Goal: Task Accomplishment & Management: Use online tool/utility

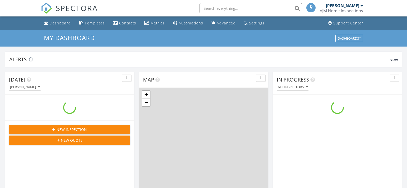
scroll to position [475, 415]
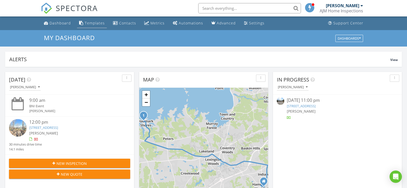
click at [89, 23] on div "Templates" at bounding box center [95, 23] width 20 height 5
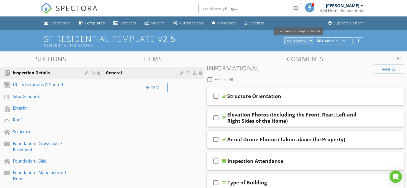
click at [300, 40] on div "My Templates" at bounding box center [298, 41] width 25 height 4
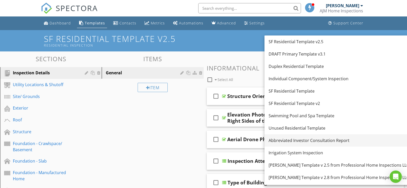
click at [316, 141] on div "Abbreviated Investor Consultation Report" at bounding box center [338, 140] width 140 height 6
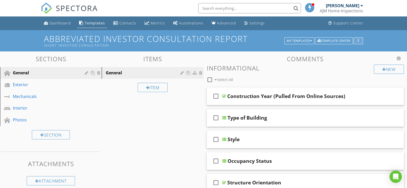
click at [358, 42] on icon "button" at bounding box center [358, 41] width 1 height 4
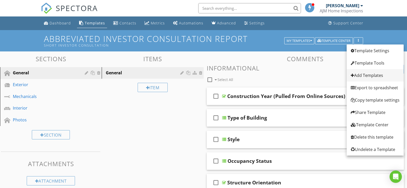
click at [365, 74] on div "Add Templates" at bounding box center [375, 75] width 49 height 6
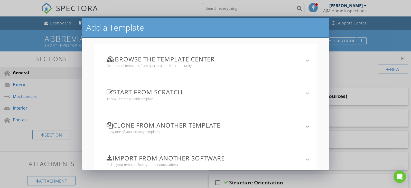
click at [176, 127] on h3 "Clone from another template" at bounding box center [201, 124] width 191 height 7
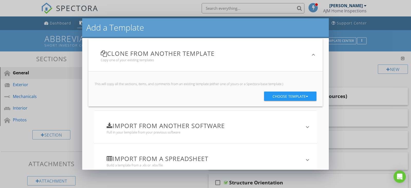
scroll to position [77, 0]
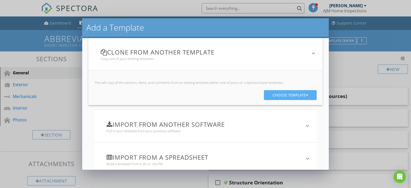
click at [283, 95] on div "Choose template" at bounding box center [289, 94] width 35 height 9
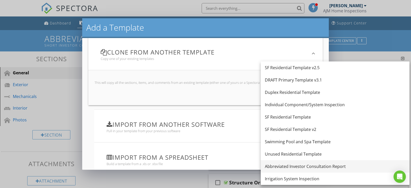
click at [305, 164] on div "Abbreviated Investor Consultation Report" at bounding box center [335, 166] width 140 height 6
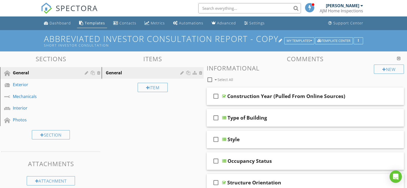
click at [269, 38] on h1 "Abbreviated Investor Consultation Report - Copy Short Investor Consultation" at bounding box center [203, 40] width 319 height 13
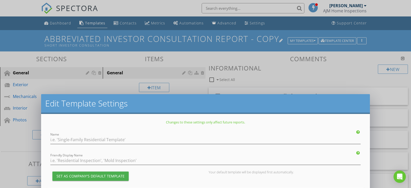
type input "Abbreviated Investor Consultation Report - Copy"
type input "Short Investor Consultation"
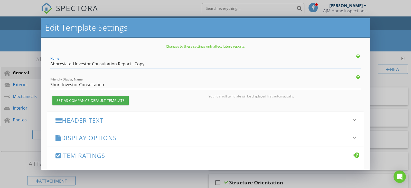
click at [51, 63] on input "Abbreviated Investor Consultation Report - Copy" at bounding box center [205, 64] width 310 height 8
click at [182, 63] on input "DRAFT V 2.0 Abbreviated Investor Consultation Report - Copy" at bounding box center [205, 64] width 310 height 8
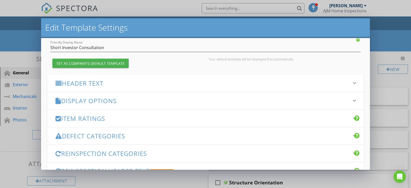
scroll to position [51, 0]
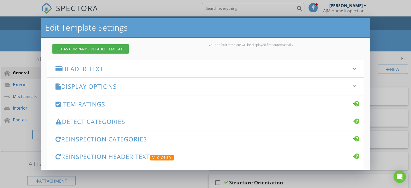
type input "DRAFT V 2.0 Abbreviated Investor Consultation Report"
click at [145, 85] on h3 "Display Options" at bounding box center [202, 86] width 294 height 7
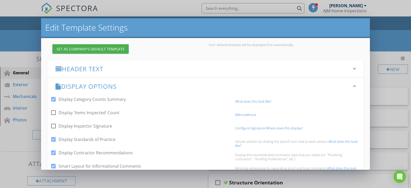
click at [53, 101] on div at bounding box center [53, 99] width 9 height 9
checkbox input "false"
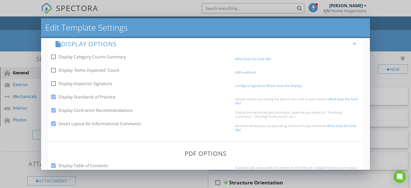
scroll to position [103, 0]
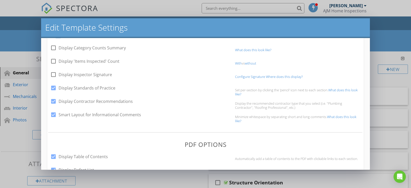
click at [55, 86] on div at bounding box center [53, 87] width 9 height 9
checkbox input "false"
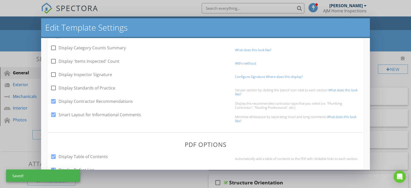
click at [53, 102] on div at bounding box center [53, 101] width 9 height 9
checkbox input "false"
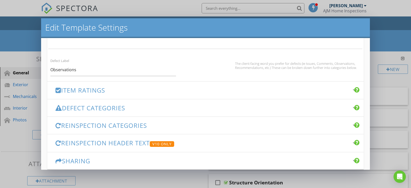
scroll to position [359, 0]
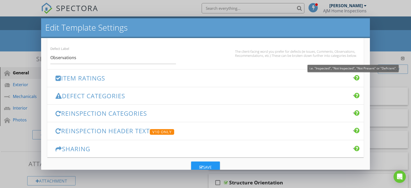
click at [354, 78] on div at bounding box center [357, 77] width 6 height 6
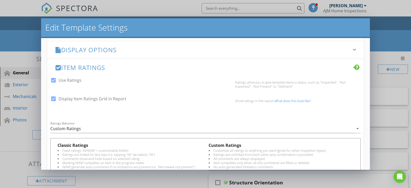
scroll to position [62, 0]
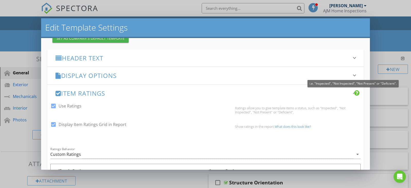
click at [354, 91] on div at bounding box center [357, 93] width 6 height 6
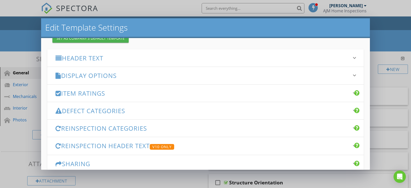
click at [58, 91] on div at bounding box center [58, 93] width 6 height 6
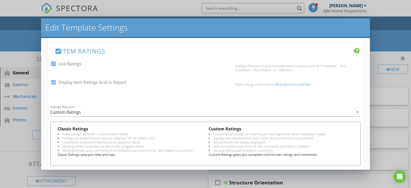
scroll to position [113, 0]
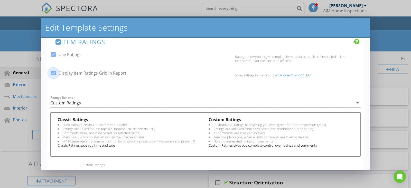
click at [51, 73] on div at bounding box center [53, 73] width 9 height 9
checkbox input "false"
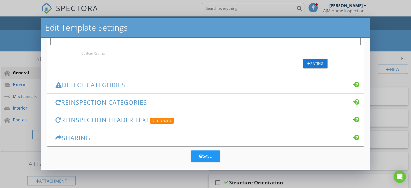
scroll to position [228, 0]
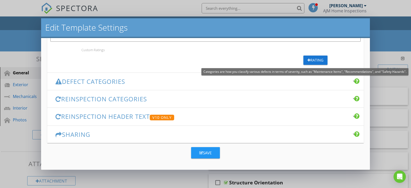
click at [354, 78] on div at bounding box center [357, 81] width 6 height 6
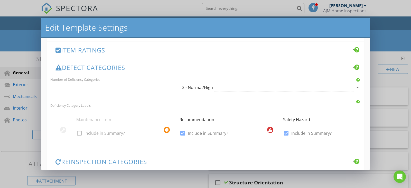
scroll to position [80, 0]
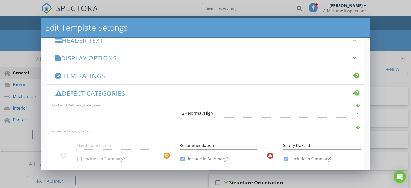
click at [56, 95] on div at bounding box center [58, 93] width 6 height 6
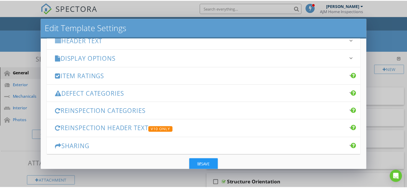
scroll to position [91, 0]
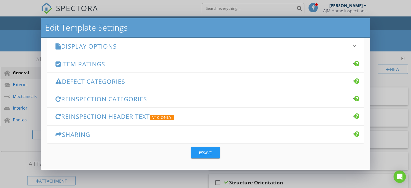
click at [79, 46] on h3 "Display Options" at bounding box center [202, 46] width 294 height 7
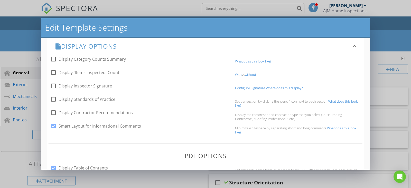
click at [79, 46] on h3 "Display Options" at bounding box center [202, 46] width 294 height 7
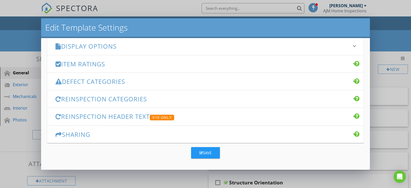
click at [207, 154] on div "Save" at bounding box center [205, 153] width 12 height 6
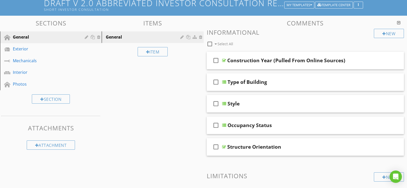
scroll to position [51, 0]
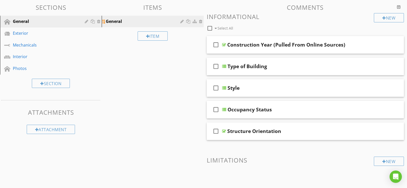
click at [124, 23] on div "General" at bounding box center [144, 21] width 76 height 6
click at [38, 32] on div "Exterior" at bounding box center [45, 33] width 64 height 6
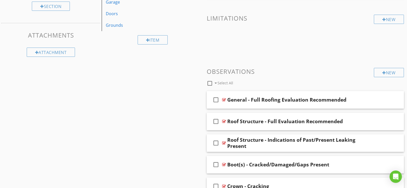
scroll to position [103, 0]
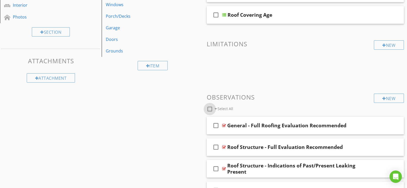
click at [210, 109] on div at bounding box center [209, 108] width 9 height 9
checkbox input "true"
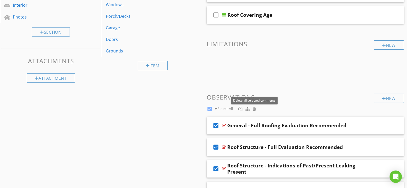
click at [255, 111] on span at bounding box center [253, 109] width 5 height 6
click at [254, 108] on div at bounding box center [254, 108] width 3 height 4
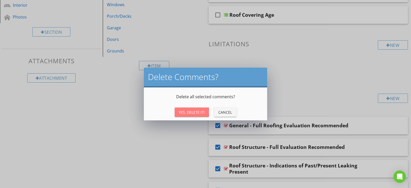
click at [192, 111] on div "Yes, Delete It!" at bounding box center [192, 111] width 26 height 5
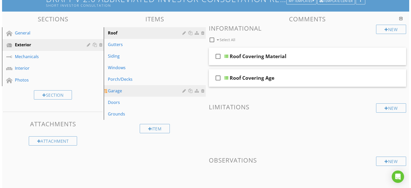
scroll to position [67, 0]
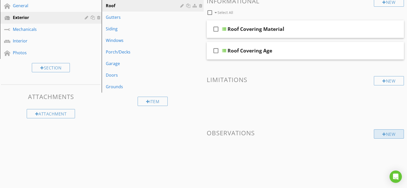
click at [388, 134] on div "New" at bounding box center [389, 133] width 30 height 9
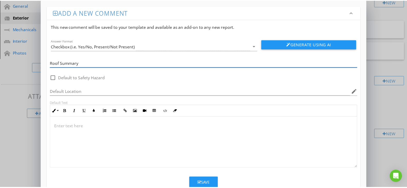
scroll to position [0, 0]
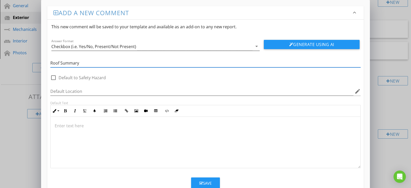
type input "Roof Summary"
click at [257, 45] on icon "arrow_drop_down" at bounding box center [256, 46] width 6 height 6
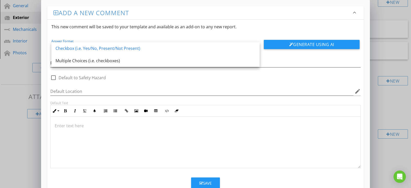
click at [87, 48] on div "Checkbox (i.e. Yes/No, Present/Not Present)" at bounding box center [155, 48] width 200 height 6
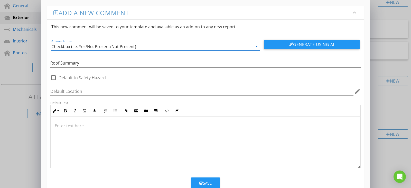
click at [206, 182] on div "Save" at bounding box center [205, 183] width 12 height 6
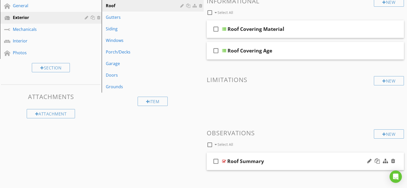
click at [236, 162] on div "Roof Summary" at bounding box center [245, 161] width 37 height 6
click at [196, 162] on div "Sections General Exterior Mechanicals Interior Photos Section Attachments Attac…" at bounding box center [203, 89] width 407 height 210
click at [218, 162] on icon "check_box_outline_blank" at bounding box center [216, 161] width 8 height 12
click at [218, 161] on icon "check_box" at bounding box center [216, 161] width 8 height 12
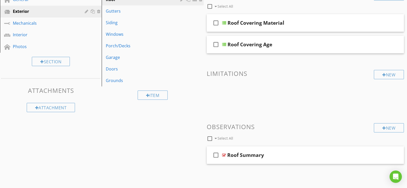
scroll to position [79, 0]
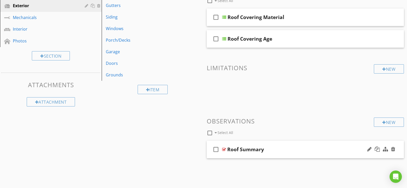
click at [226, 151] on div "check_box_outline_blank Roof Summary" at bounding box center [305, 149] width 197 height 18
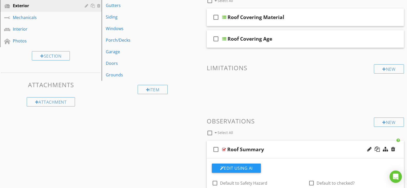
click at [225, 149] on div at bounding box center [224, 149] width 4 height 4
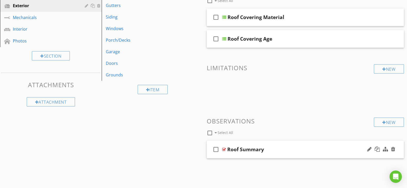
click at [226, 149] on div "check_box_outline_blank Roof Summary" at bounding box center [305, 149] width 197 height 18
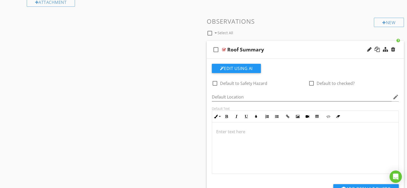
scroll to position [181, 0]
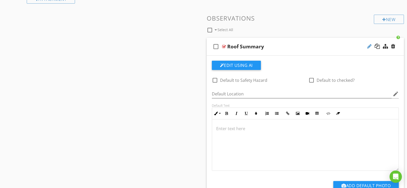
click at [367, 45] on div at bounding box center [369, 46] width 4 height 5
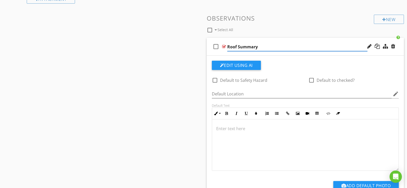
click at [363, 52] on div "check_box_outline_blank Roof Summary" at bounding box center [305, 47] width 197 height 18
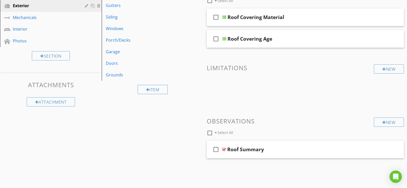
scroll to position [79, 0]
click at [225, 149] on div at bounding box center [224, 149] width 4 height 4
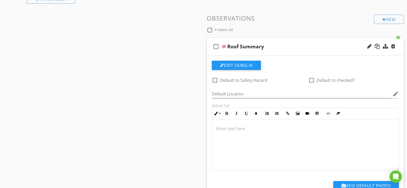
scroll to position [0, 0]
click at [247, 65] on button "Edit Using AI" at bounding box center [236, 65] width 49 height 9
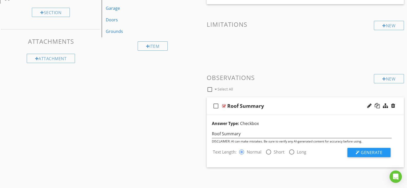
scroll to position [123, 0]
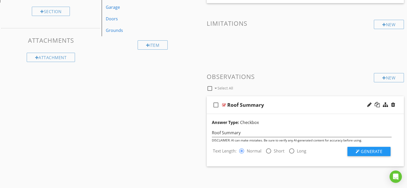
click at [148, 97] on div "Sections General Exterior Mechanicals Interior Photos Section Attachments Attac…" at bounding box center [203, 55] width 407 height 254
click at [396, 78] on div "New" at bounding box center [389, 77] width 30 height 9
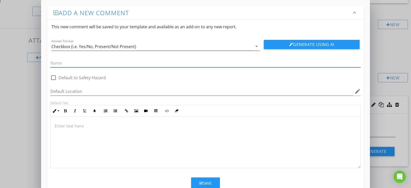
click at [256, 46] on icon "arrow_drop_down" at bounding box center [256, 46] width 6 height 6
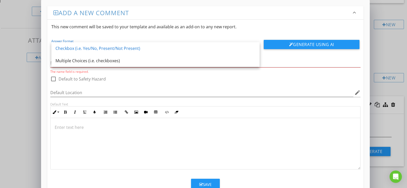
click at [22, 26] on div "Add a new comment keyboard_arrow_down This new comment will be saved to your te…" at bounding box center [203, 102] width 407 height 204
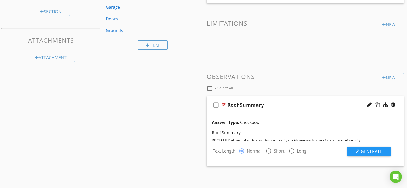
click at [216, 103] on icon "check_box_outline_blank" at bounding box center [216, 105] width 8 height 12
click at [270, 102] on div "Roof Summary" at bounding box center [297, 105] width 140 height 6
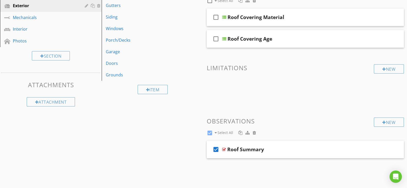
scroll to position [79, 0]
click at [214, 149] on icon "check_box" at bounding box center [216, 149] width 8 height 12
checkbox input "false"
click at [232, 149] on div "Roof Summary" at bounding box center [245, 149] width 37 height 6
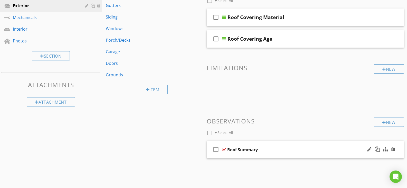
click at [224, 150] on div at bounding box center [224, 149] width 4 height 4
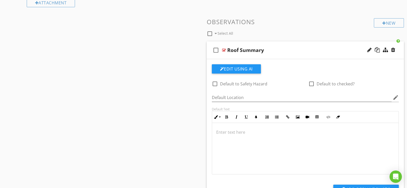
scroll to position [181, 0]
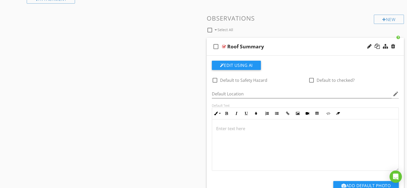
click at [312, 81] on div at bounding box center [311, 80] width 9 height 9
checkbox input "true"
click at [194, 91] on div "Sections General Exterior Mechanicals Interior Photos Section Attachments Attac…" at bounding box center [203, 48] width 407 height 356
click at [229, 45] on div "Roof Summary" at bounding box center [245, 46] width 37 height 6
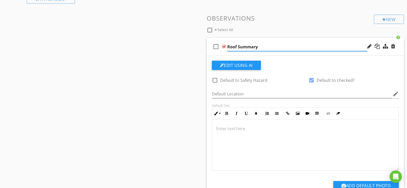
click at [222, 47] on div at bounding box center [224, 46] width 4 height 4
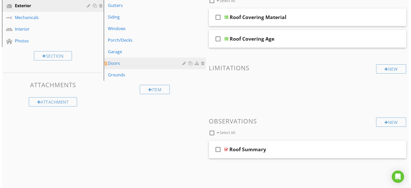
scroll to position [53, 0]
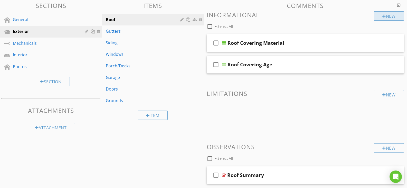
click at [392, 13] on div "New" at bounding box center [389, 15] width 30 height 9
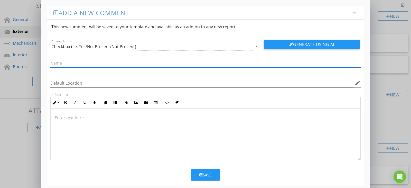
click at [257, 46] on icon "arrow_drop_down" at bounding box center [256, 46] width 6 height 6
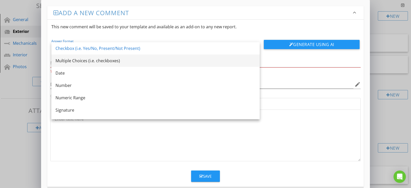
click at [141, 62] on div "Multiple Choices (i.e. checkboxes)" at bounding box center [155, 60] width 200 height 6
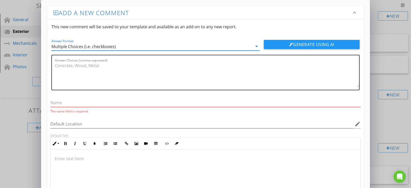
click at [120, 64] on textarea "Answer Choices (comma-separated)" at bounding box center [207, 74] width 304 height 26
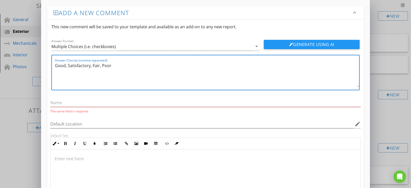
type textarea "Good, Satisfactory, Fair, Poor"
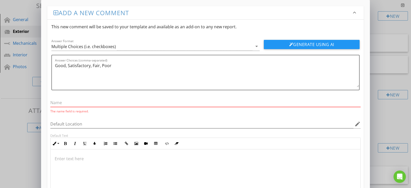
click at [56, 103] on input "text" at bounding box center [205, 102] width 310 height 8
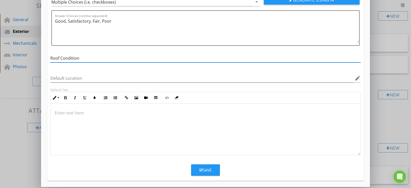
scroll to position [46, 0]
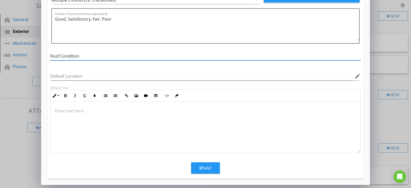
type input "Roof Condition"
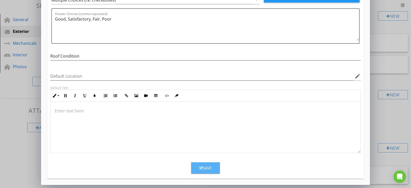
click at [210, 170] on div "Save" at bounding box center [205, 168] width 12 height 6
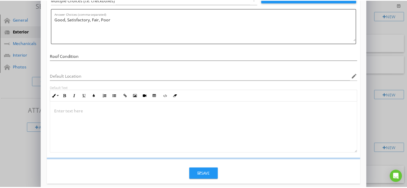
scroll to position [22, 0]
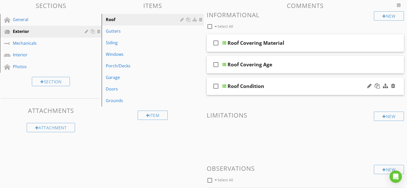
click at [224, 86] on div at bounding box center [224, 86] width 4 height 4
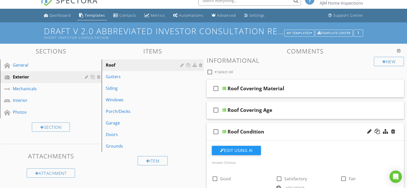
scroll to position [7, 0]
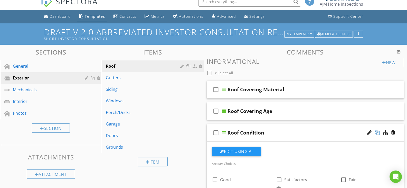
click at [378, 131] on div at bounding box center [376, 132] width 5 height 5
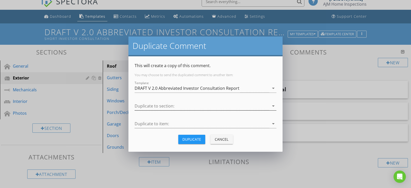
click at [273, 105] on icon "arrow_drop_down" at bounding box center [273, 106] width 6 height 6
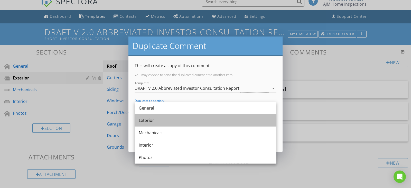
click at [148, 119] on div "Exterior" at bounding box center [205, 120] width 133 height 6
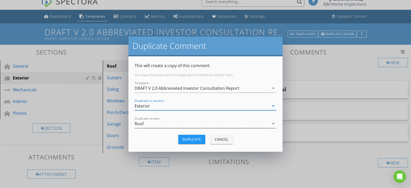
click at [274, 124] on icon "arrow_drop_down" at bounding box center [273, 123] width 6 height 6
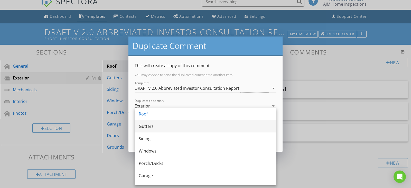
click at [152, 125] on div "Gutters" at bounding box center [205, 126] width 133 height 6
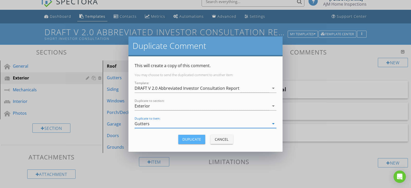
click at [189, 139] on div "Duplicate" at bounding box center [191, 138] width 19 height 5
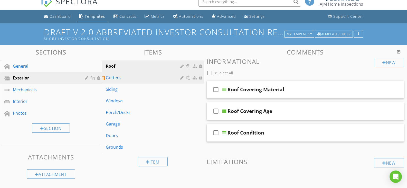
click at [135, 78] on div "Gutters" at bounding box center [144, 77] width 76 height 6
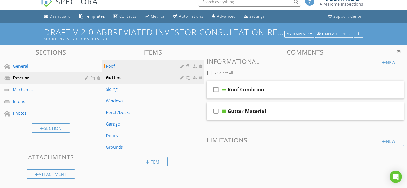
click at [128, 66] on div "Roof" at bounding box center [144, 66] width 76 height 6
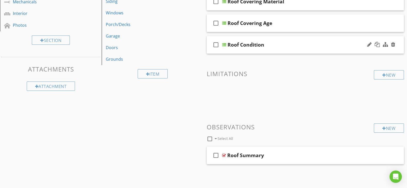
scroll to position [100, 0]
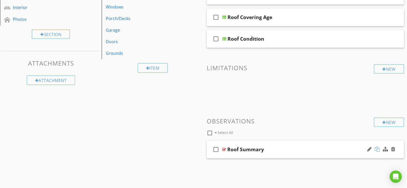
click at [377, 150] on div at bounding box center [376, 148] width 5 height 5
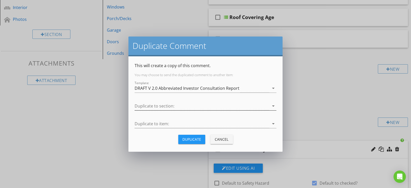
click at [273, 105] on icon "arrow_drop_down" at bounding box center [273, 106] width 6 height 6
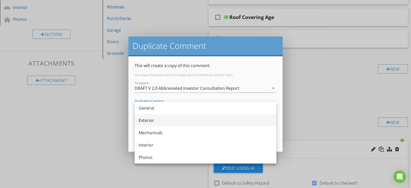
click at [161, 121] on div "Exterior" at bounding box center [205, 120] width 133 height 6
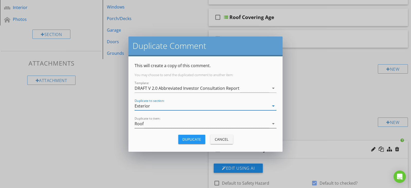
click at [161, 126] on div "Roof" at bounding box center [201, 123] width 134 height 8
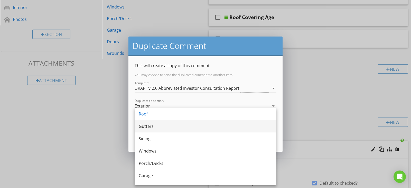
click at [149, 125] on div "Gutters" at bounding box center [205, 126] width 133 height 6
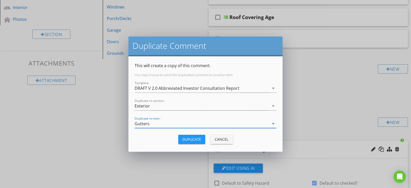
click at [193, 139] on div "Duplicate" at bounding box center [191, 138] width 19 height 5
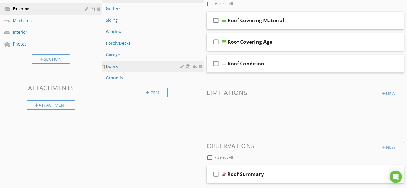
scroll to position [49, 0]
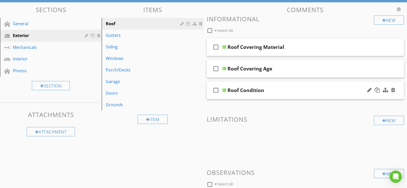
click at [217, 90] on icon "check_box_outline_blank" at bounding box center [216, 90] width 8 height 12
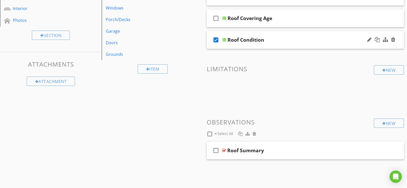
scroll to position [100, 0]
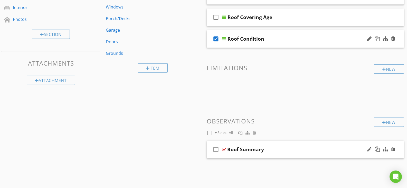
click at [215, 149] on icon "check_box_outline_blank" at bounding box center [216, 149] width 8 height 12
click at [239, 132] on div at bounding box center [240, 132] width 4 height 4
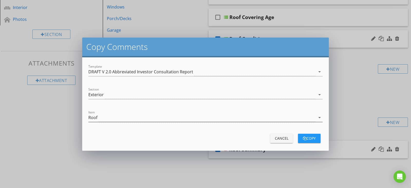
click at [319, 115] on icon "arrow_drop_down" at bounding box center [319, 117] width 6 height 6
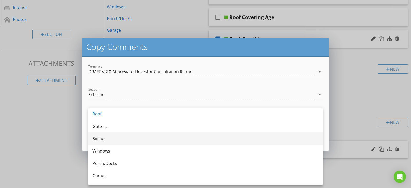
click at [100, 139] on div "Siding" at bounding box center [205, 138] width 226 height 6
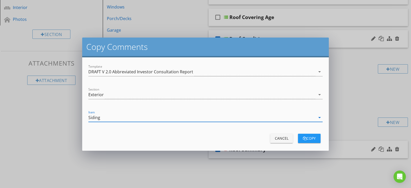
click at [315, 139] on div "copy" at bounding box center [309, 137] width 14 height 5
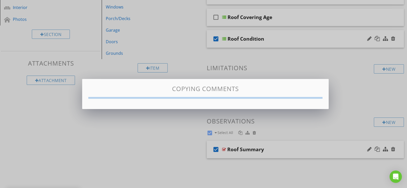
checkbox input "false"
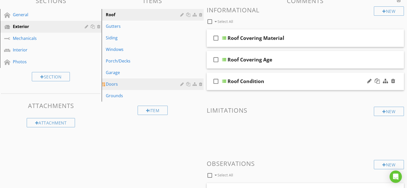
scroll to position [49, 0]
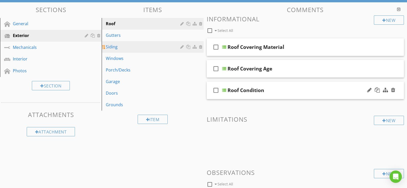
click at [117, 44] on div "Siding" at bounding box center [144, 47] width 76 height 6
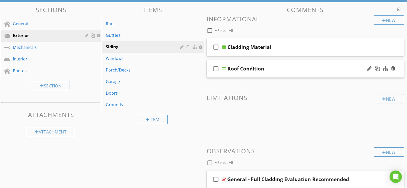
click at [223, 68] on div at bounding box center [224, 68] width 4 height 4
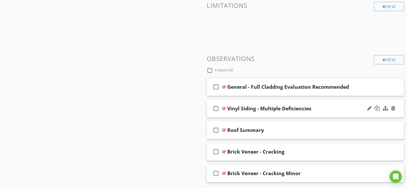
scroll to position [331, 0]
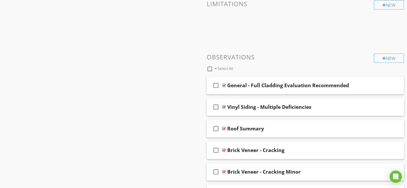
click at [208, 69] on div at bounding box center [209, 68] width 9 height 9
click at [212, 129] on icon "check_box" at bounding box center [216, 128] width 8 height 12
checkbox input "false"
click at [254, 68] on div at bounding box center [254, 68] width 3 height 4
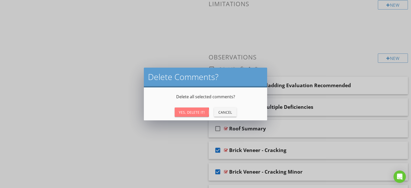
click at [189, 114] on div "Yes, Delete It!" at bounding box center [192, 111] width 26 height 5
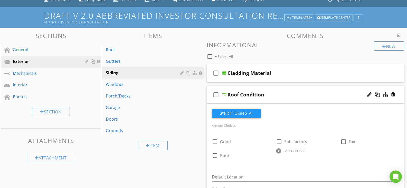
scroll to position [11, 0]
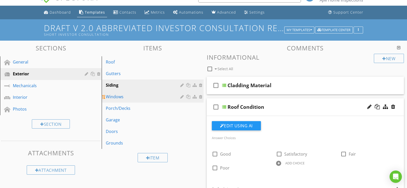
click at [128, 99] on div "Windows" at bounding box center [144, 96] width 76 height 6
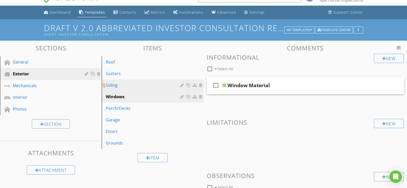
click at [130, 86] on div "Siding" at bounding box center [144, 85] width 76 height 6
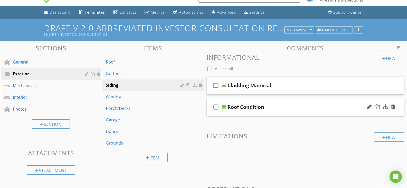
click at [212, 105] on icon "check_box_outline_blank" at bounding box center [216, 107] width 8 height 12
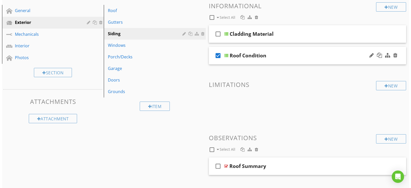
scroll to position [79, 0]
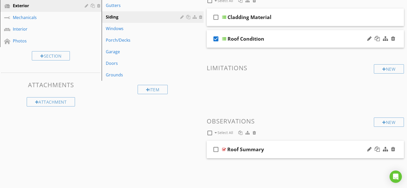
click at [216, 148] on icon "check_box_outline_blank" at bounding box center [216, 149] width 8 height 12
click at [239, 133] on div at bounding box center [240, 132] width 4 height 4
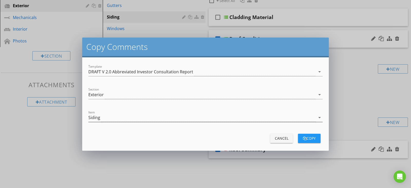
click at [317, 117] on icon "arrow_drop_down" at bounding box center [319, 117] width 6 height 6
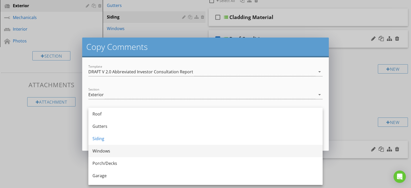
click at [97, 152] on div "Windows" at bounding box center [205, 151] width 226 height 6
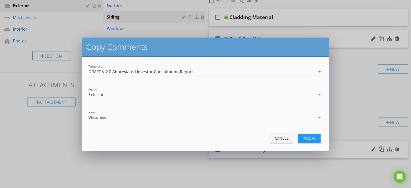
click at [307, 138] on div "copy" at bounding box center [309, 137] width 14 height 5
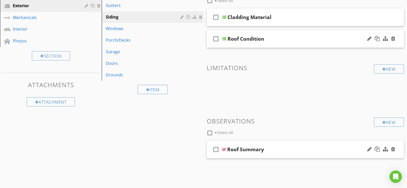
click at [216, 38] on icon "check_box_outline_blank" at bounding box center [216, 39] width 8 height 12
click at [216, 149] on icon "check_box_outline_blank" at bounding box center [216, 149] width 8 height 12
click at [241, 133] on div at bounding box center [240, 132] width 4 height 4
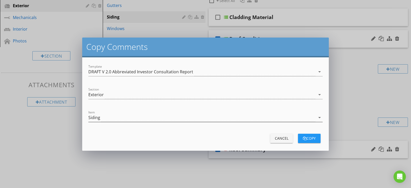
click at [322, 117] on icon "arrow_drop_down" at bounding box center [319, 117] width 6 height 6
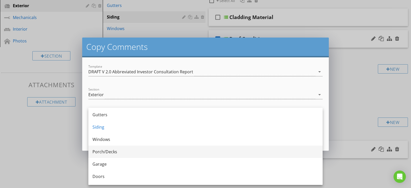
scroll to position [22, 0]
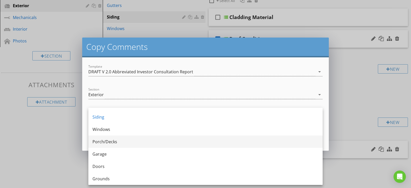
click at [106, 141] on div "Porch/Decks" at bounding box center [205, 141] width 226 height 6
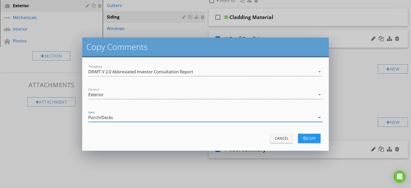
click at [303, 137] on div "button" at bounding box center [305, 138] width 4 height 4
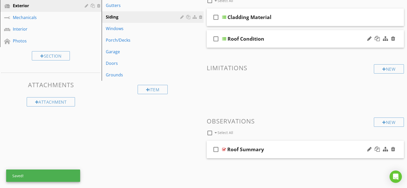
click at [216, 37] on icon "check_box_outline_blank" at bounding box center [216, 39] width 8 height 12
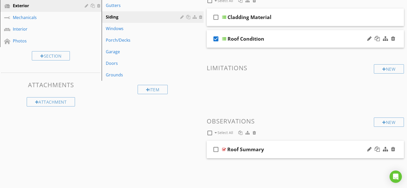
click at [215, 151] on icon "check_box_outline_blank" at bounding box center [216, 149] width 8 height 12
click at [240, 132] on div at bounding box center [240, 132] width 4 height 4
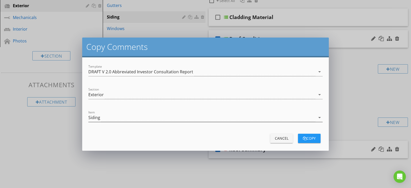
click at [315, 116] on div "arrow_drop_down" at bounding box center [318, 117] width 7 height 6
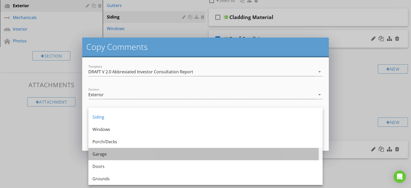
click at [105, 154] on div "Garage" at bounding box center [205, 154] width 226 height 6
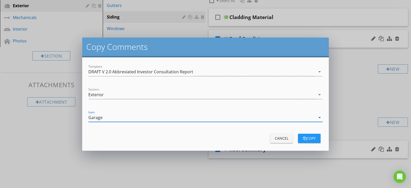
click at [311, 139] on div "copy" at bounding box center [309, 137] width 14 height 5
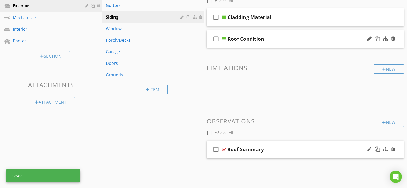
click at [216, 40] on icon "check_box_outline_blank" at bounding box center [216, 39] width 8 height 12
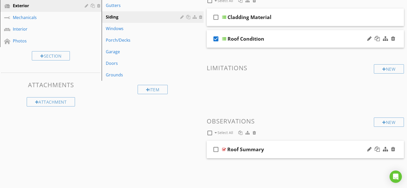
click at [217, 150] on icon "check_box_outline_blank" at bounding box center [216, 149] width 8 height 12
click at [240, 132] on div at bounding box center [240, 132] width 4 height 4
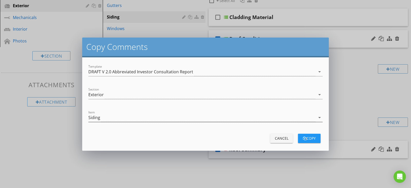
click at [321, 117] on icon "arrow_drop_down" at bounding box center [319, 117] width 6 height 6
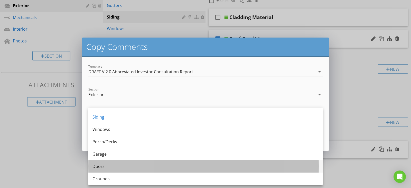
click at [101, 166] on div "Doors" at bounding box center [205, 166] width 226 height 6
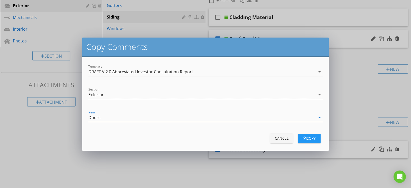
click at [308, 140] on div "copy" at bounding box center [309, 137] width 14 height 5
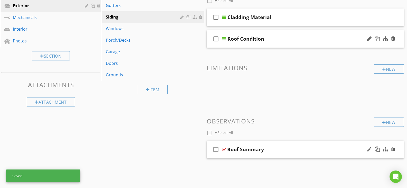
click at [216, 38] on icon "check_box_outline_blank" at bounding box center [216, 39] width 8 height 12
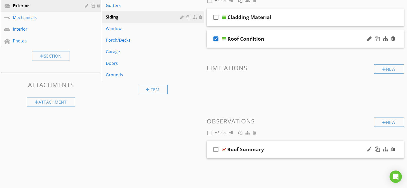
click at [216, 150] on icon "check_box_outline_blank" at bounding box center [216, 149] width 8 height 12
click at [240, 134] on div at bounding box center [240, 132] width 4 height 4
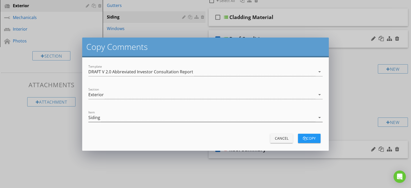
click at [320, 117] on icon "arrow_drop_down" at bounding box center [319, 117] width 6 height 6
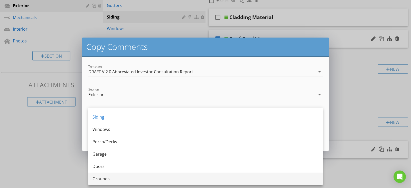
click at [100, 178] on div "Grounds" at bounding box center [205, 178] width 226 height 6
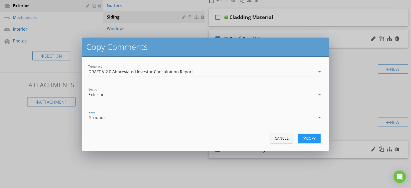
click at [310, 136] on div "copy" at bounding box center [309, 137] width 14 height 5
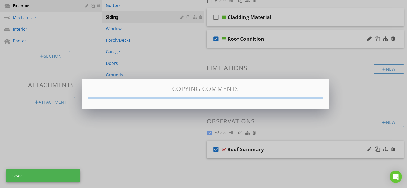
checkbox input "false"
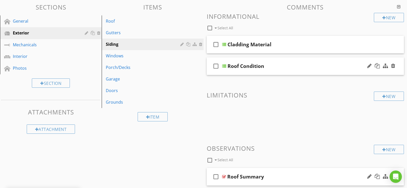
scroll to position [27, 0]
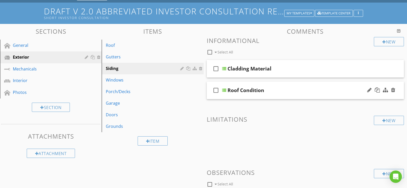
click at [240, 90] on div "Roof Condition" at bounding box center [245, 90] width 37 height 6
click at [237, 90] on input "Roof Condition" at bounding box center [297, 90] width 140 height 8
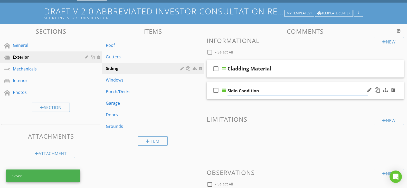
type input "Siding Condition"
click at [224, 104] on div "New Informational check_box_outline_blank Select All check_box_outline_blank Cl…" at bounding box center [305, 127] width 197 height 180
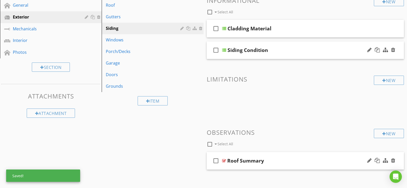
scroll to position [79, 0]
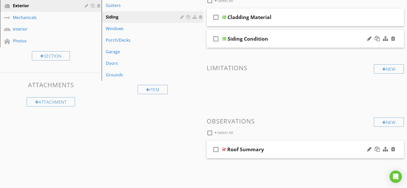
click at [237, 150] on div "Roof Summary" at bounding box center [245, 149] width 37 height 6
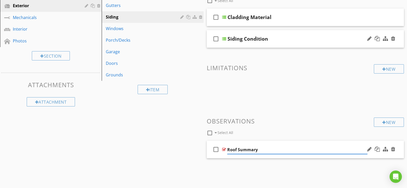
click at [237, 149] on input "Roof Summary" at bounding box center [297, 149] width 140 height 8
type input "Siding Summary"
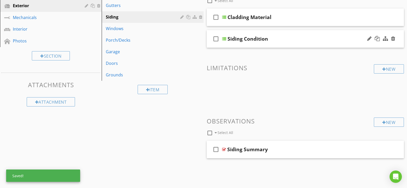
click at [235, 104] on div "New Informational check_box_outline_blank Select All check_box_outline_blank Cl…" at bounding box center [305, 76] width 197 height 180
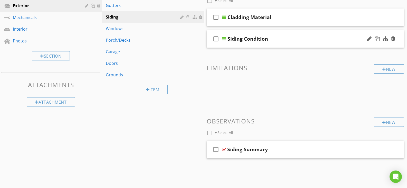
scroll to position [27, 0]
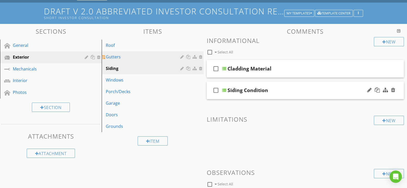
click at [121, 57] on div "Gutters" at bounding box center [144, 57] width 76 height 6
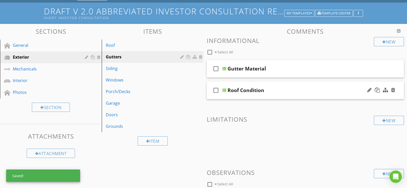
click at [238, 92] on div "Roof Condition" at bounding box center [245, 90] width 37 height 6
click at [237, 92] on input "Roof Condition" at bounding box center [297, 90] width 140 height 8
type input "Gutter Condition"
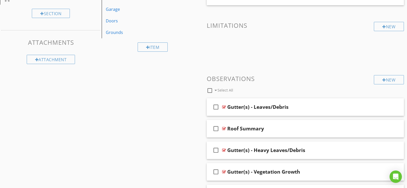
scroll to position [130, 0]
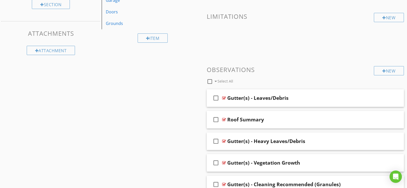
click at [208, 80] on div at bounding box center [209, 81] width 9 height 9
click at [217, 118] on icon "check_box" at bounding box center [216, 119] width 8 height 12
checkbox input "false"
click at [255, 81] on div at bounding box center [254, 81] width 3 height 4
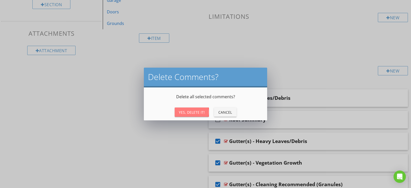
click at [191, 113] on div "Yes, Delete It!" at bounding box center [192, 111] width 26 height 5
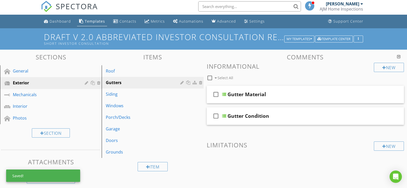
scroll to position [79, 0]
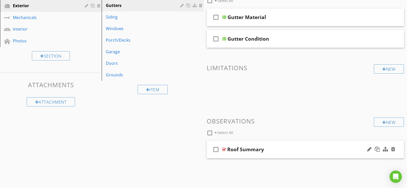
click at [238, 149] on div "Roof Summary" at bounding box center [245, 149] width 37 height 6
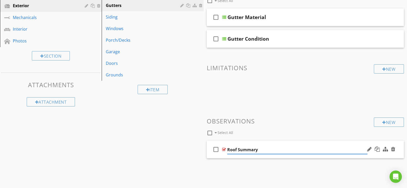
click at [237, 148] on input "Roof Summary" at bounding box center [297, 149] width 140 height 8
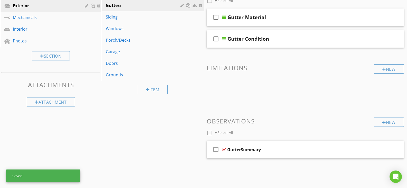
type input "Gutter Summary"
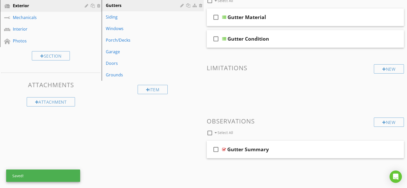
click at [216, 102] on div "New Informational check_box_outline_blank Select All check_box_outline_blank Gu…" at bounding box center [305, 76] width 197 height 180
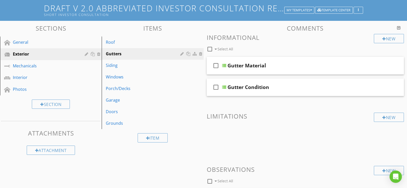
scroll to position [27, 0]
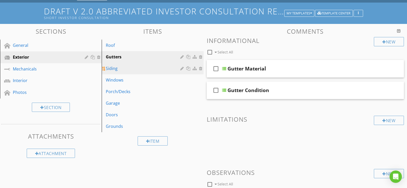
click at [148, 69] on div "Siding" at bounding box center [144, 68] width 76 height 6
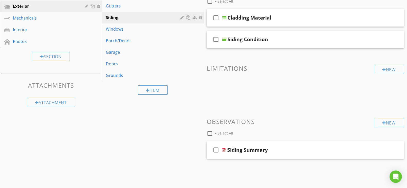
scroll to position [79, 0]
click at [224, 148] on div at bounding box center [224, 149] width 4 height 4
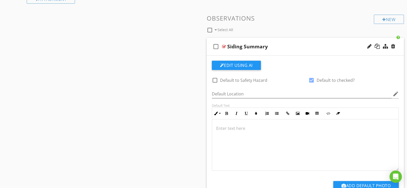
scroll to position [0, 0]
click at [224, 46] on div at bounding box center [224, 46] width 4 height 4
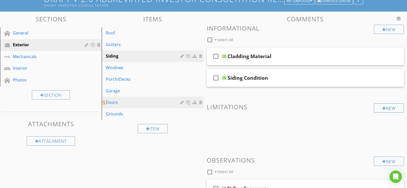
scroll to position [2, 0]
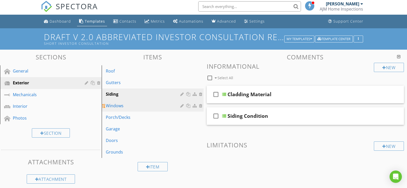
click at [124, 104] on div "Windows" at bounding box center [144, 105] width 76 height 6
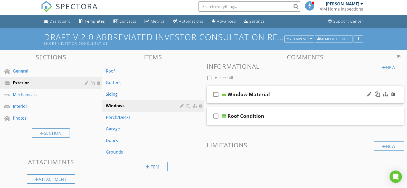
click at [225, 95] on div at bounding box center [224, 94] width 4 height 4
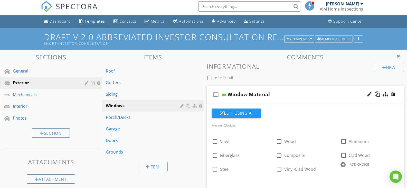
click at [225, 95] on div at bounding box center [224, 94] width 4 height 4
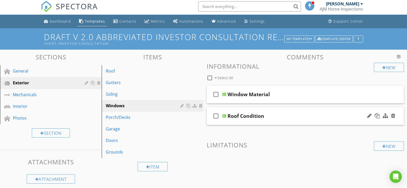
click at [237, 116] on div "Roof Condition" at bounding box center [245, 116] width 37 height 6
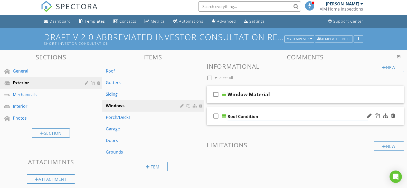
click at [238, 117] on input "Roof Condition" at bounding box center [297, 116] width 140 height 8
type input "Window Condition"
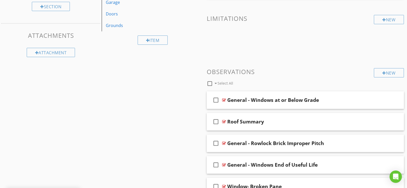
scroll to position [156, 0]
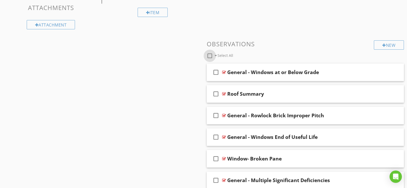
click at [210, 55] on div at bounding box center [209, 55] width 9 height 9
click at [217, 95] on icon "check_box" at bounding box center [216, 94] width 8 height 12
checkbox input "false"
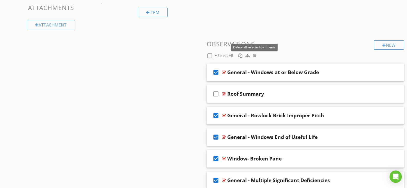
click at [254, 56] on div at bounding box center [254, 55] width 3 height 4
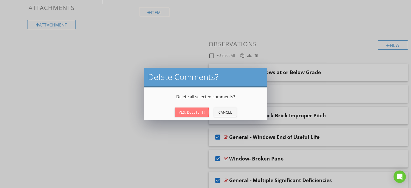
click at [189, 110] on div "Yes, Delete It!" at bounding box center [192, 111] width 26 height 5
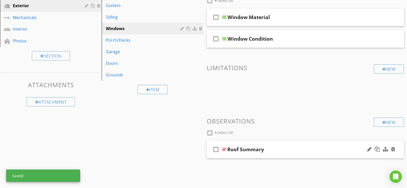
scroll to position [79, 0]
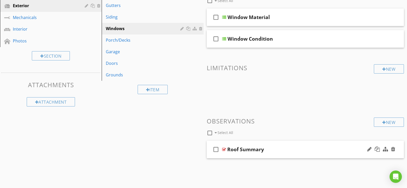
click at [240, 150] on div "Roof Summary" at bounding box center [245, 149] width 37 height 6
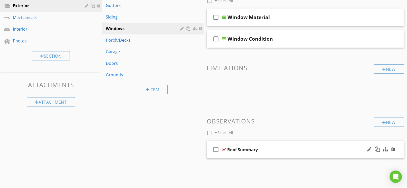
click at [237, 147] on input "Roof Summary" at bounding box center [297, 149] width 140 height 8
type input "Window Summary"
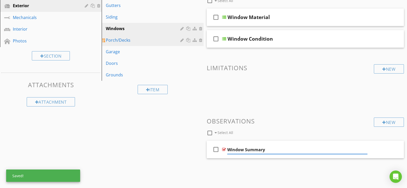
click at [145, 42] on div "Porch/Decks" at bounding box center [144, 40] width 76 height 6
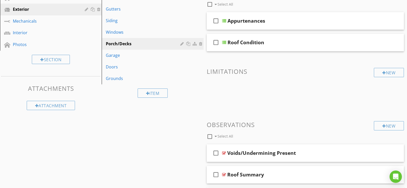
scroll to position [53, 0]
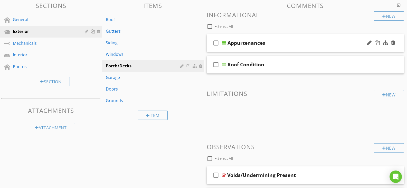
click at [225, 42] on div at bounding box center [224, 43] width 4 height 4
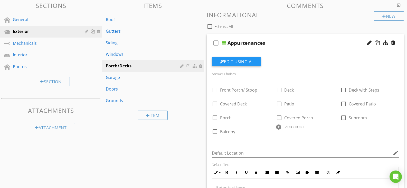
click at [225, 42] on div at bounding box center [224, 43] width 4 height 4
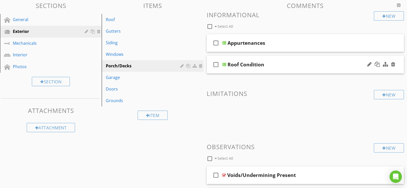
click at [239, 65] on div "Roof Condition" at bounding box center [245, 64] width 37 height 6
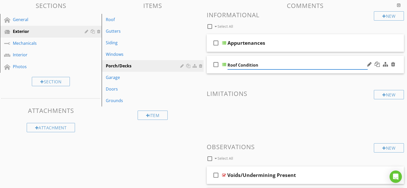
click at [237, 65] on input "Roof Condition" at bounding box center [297, 65] width 140 height 8
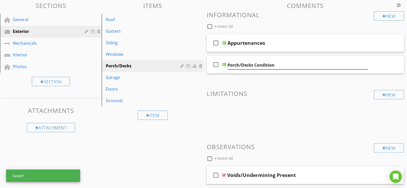
type input "Porch/Decks Condition"
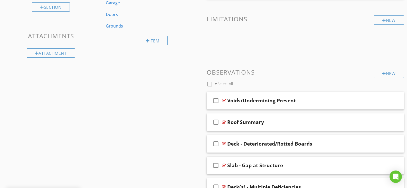
scroll to position [130, 0]
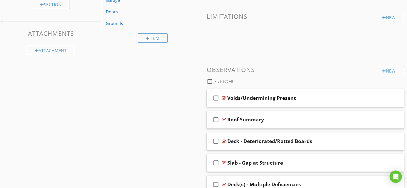
click at [208, 79] on div at bounding box center [209, 81] width 9 height 9
click at [216, 118] on icon "check_box" at bounding box center [216, 119] width 8 height 12
checkbox input "false"
click at [255, 82] on div at bounding box center [254, 81] width 3 height 4
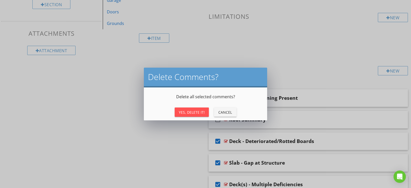
click at [197, 114] on div "Yes, Delete It!" at bounding box center [192, 111] width 26 height 5
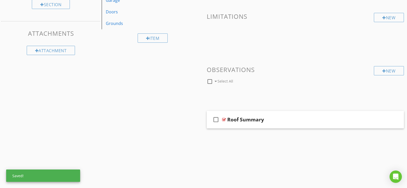
scroll to position [79, 0]
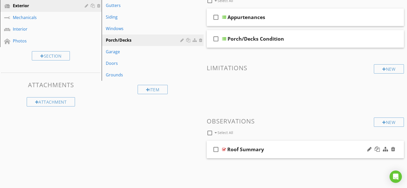
click at [240, 148] on div "Roof Summary" at bounding box center [245, 149] width 37 height 6
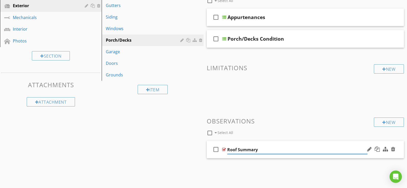
click at [236, 150] on input "Roof Summary" at bounding box center [297, 149] width 140 height 8
type input "Porch/Decks Summary"
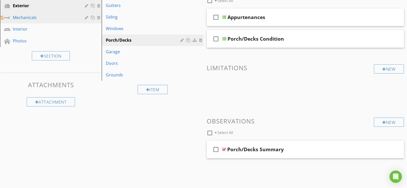
click at [35, 18] on div "Mechanicals" at bounding box center [45, 17] width 64 height 6
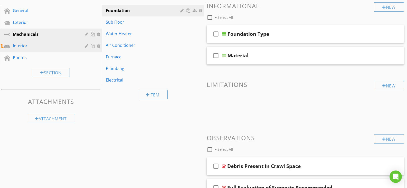
scroll to position [53, 0]
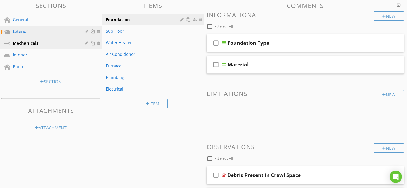
click at [49, 32] on div "Exterior" at bounding box center [45, 31] width 64 height 6
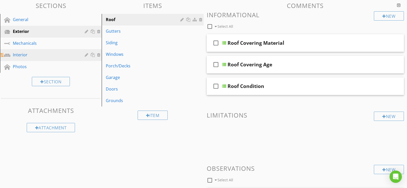
click at [39, 57] on div "Interior" at bounding box center [45, 55] width 64 height 6
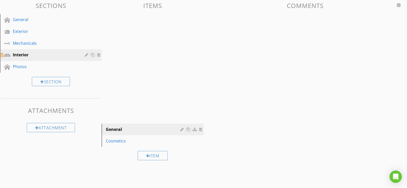
scroll to position [30, 0]
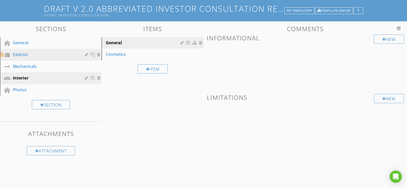
click at [35, 56] on div "Exterior" at bounding box center [45, 54] width 64 height 6
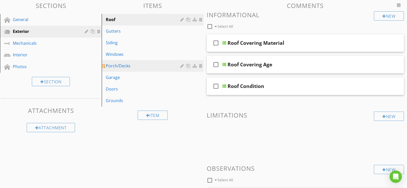
click at [130, 64] on div "Porch/Decks" at bounding box center [144, 66] width 76 height 6
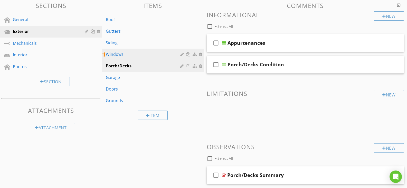
click at [131, 56] on div "Windows" at bounding box center [144, 54] width 76 height 6
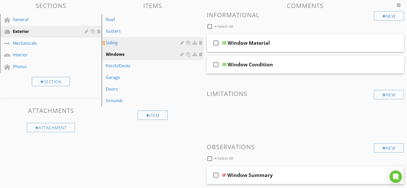
click at [136, 43] on div "Siding" at bounding box center [144, 43] width 76 height 6
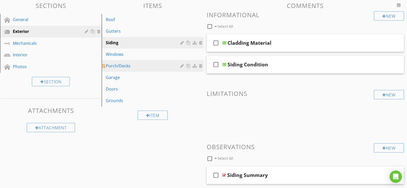
click at [139, 66] on div "Porch/Decks" at bounding box center [144, 66] width 76 height 6
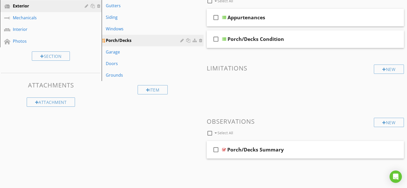
scroll to position [79, 0]
click at [140, 50] on div "Garage" at bounding box center [144, 52] width 76 height 6
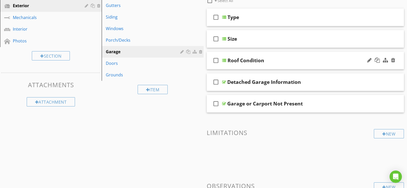
click at [239, 59] on div "Roof Condition" at bounding box center [245, 60] width 37 height 6
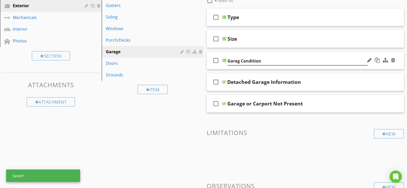
type input "Garage Condition"
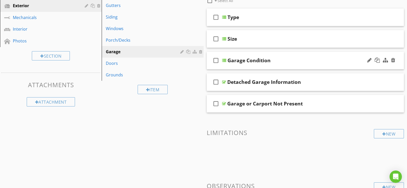
click at [195, 97] on div "Item" at bounding box center [153, 89] width 102 height 17
click at [222, 81] on div at bounding box center [224, 82] width 4 height 4
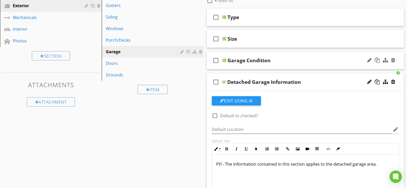
click at [223, 81] on div at bounding box center [224, 82] width 4 height 4
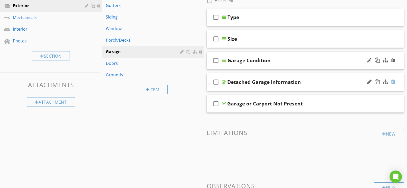
click at [395, 82] on div at bounding box center [393, 81] width 4 height 5
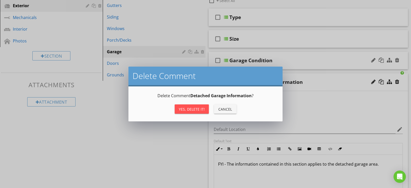
click at [198, 110] on div "Yes, Delete it!" at bounding box center [192, 108] width 26 height 5
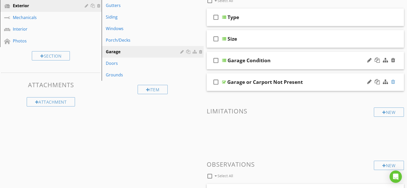
click at [394, 80] on div at bounding box center [393, 81] width 4 height 5
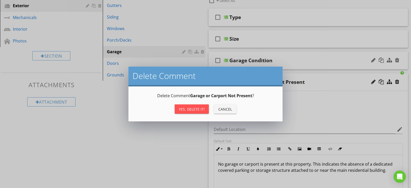
click at [189, 109] on div "Yes, Delete it!" at bounding box center [192, 108] width 26 height 5
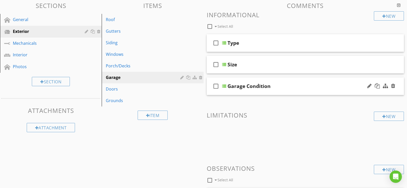
scroll to position [27, 0]
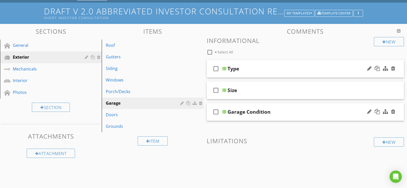
click at [225, 68] on div at bounding box center [224, 68] width 4 height 4
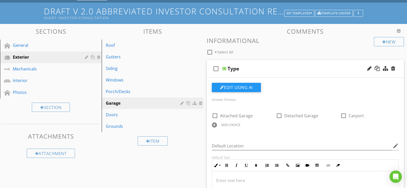
click at [225, 68] on div at bounding box center [224, 68] width 4 height 4
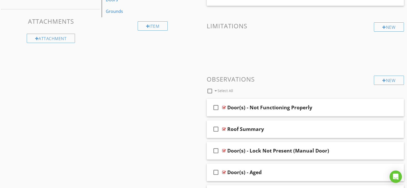
scroll to position [156, 0]
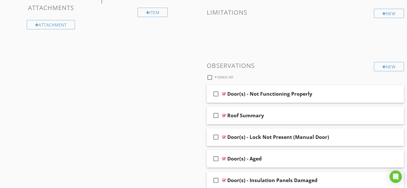
click at [209, 79] on div at bounding box center [209, 77] width 9 height 9
click at [218, 115] on icon "check_box" at bounding box center [216, 115] width 8 height 12
checkbox input "false"
click at [256, 76] on span at bounding box center [253, 77] width 5 height 6
click at [254, 78] on div at bounding box center [254, 77] width 3 height 4
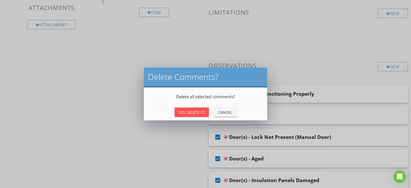
click at [198, 113] on div "Yes, Delete It!" at bounding box center [192, 111] width 26 height 5
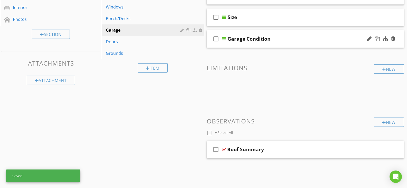
scroll to position [100, 0]
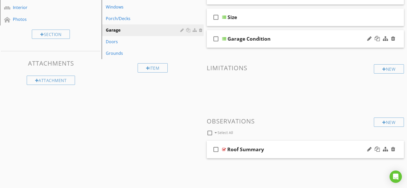
click at [239, 149] on div "Roof Summary" at bounding box center [245, 149] width 37 height 6
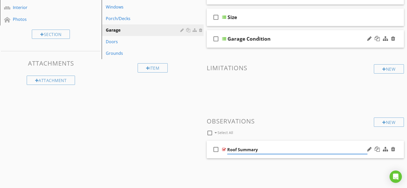
click at [236, 148] on input "Roof Summary" at bounding box center [297, 149] width 140 height 8
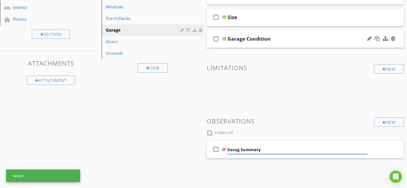
type input "Garage Summary"
click at [198, 145] on div "Sections General Exterior Mechanicals Interior Photos Section Attachments Attac…" at bounding box center [203, 66] width 407 height 231
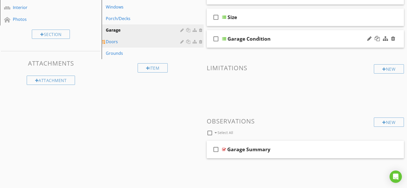
click at [126, 42] on div "Doors" at bounding box center [144, 41] width 76 height 6
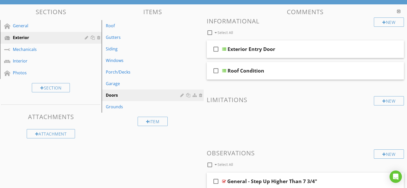
scroll to position [51, 0]
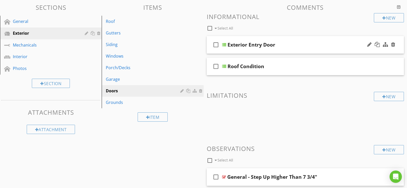
click at [224, 43] on div at bounding box center [224, 45] width 4 height 4
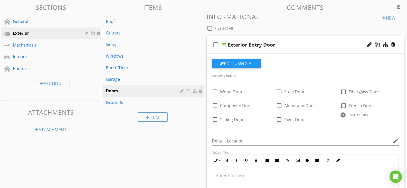
click at [224, 43] on div at bounding box center [224, 45] width 4 height 4
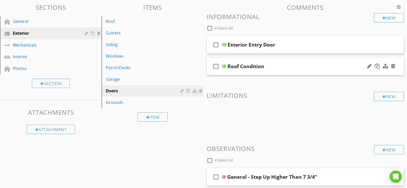
click at [239, 65] on div "Roof Condition" at bounding box center [245, 66] width 37 height 6
click at [237, 67] on input "Roof Condition" at bounding box center [297, 67] width 140 height 8
type input "Door Condition"
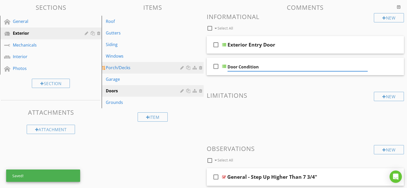
click at [201, 73] on link "Porch/Decks" at bounding box center [153, 67] width 100 height 11
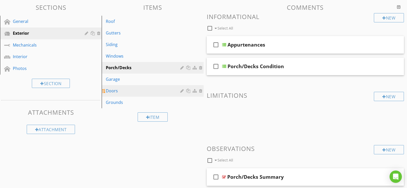
click at [127, 89] on div "Doors" at bounding box center [144, 91] width 76 height 6
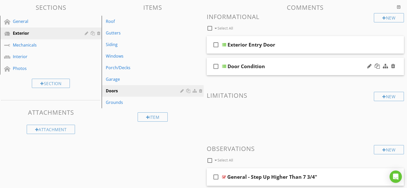
click at [239, 66] on div "Door Condition" at bounding box center [245, 66] width 37 height 6
click at [237, 67] on input "Door Condition" at bounding box center [297, 67] width 140 height 8
type input "Doors Condition"
click at [223, 66] on div at bounding box center [224, 66] width 4 height 4
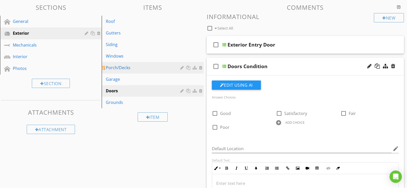
click at [199, 64] on link "Porch/Decks" at bounding box center [153, 67] width 100 height 11
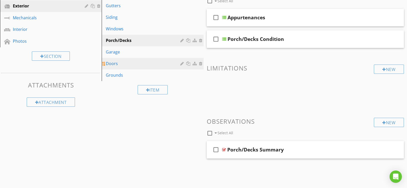
scroll to position [79, 0]
click at [143, 64] on div "Doors" at bounding box center [144, 63] width 76 height 6
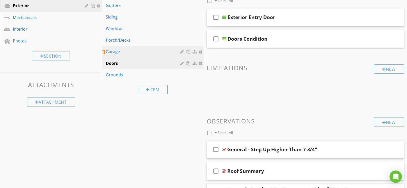
click at [143, 53] on div "Garage" at bounding box center [144, 52] width 76 height 6
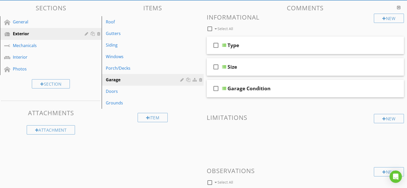
scroll to position [49, 0]
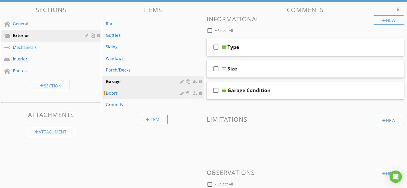
click at [140, 94] on div "Doors" at bounding box center [144, 93] width 76 height 6
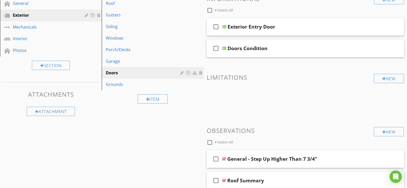
scroll to position [100, 0]
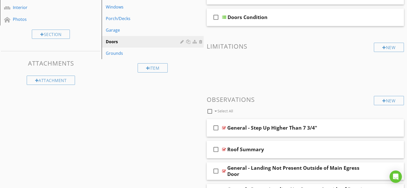
click at [210, 110] on div at bounding box center [209, 111] width 9 height 9
click at [214, 148] on icon "check_box" at bounding box center [216, 149] width 8 height 12
checkbox input "false"
click at [254, 111] on div at bounding box center [254, 111] width 3 height 4
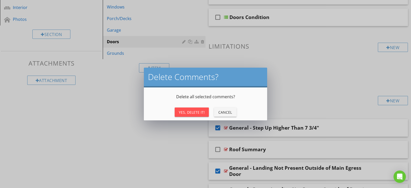
click at [195, 113] on div "Yes, Delete It!" at bounding box center [192, 111] width 26 height 5
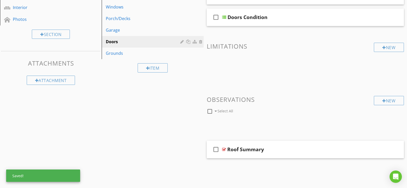
scroll to position [79, 0]
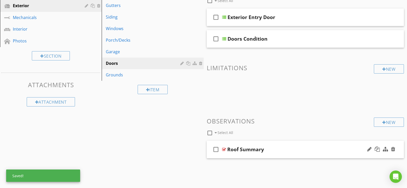
click at [239, 149] on div "Roof Summary" at bounding box center [245, 149] width 37 height 6
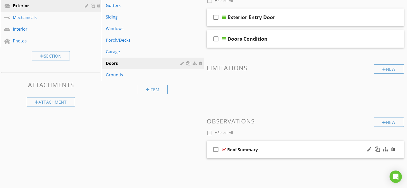
click at [237, 150] on input "Roof Summary" at bounding box center [297, 149] width 140 height 8
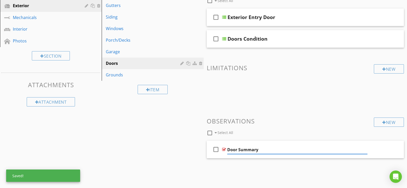
type input "Doors Summary"
click at [196, 120] on div "Sections General Exterior Mechanicals Interior Photos Section Attachments Attac…" at bounding box center [203, 78] width 407 height 210
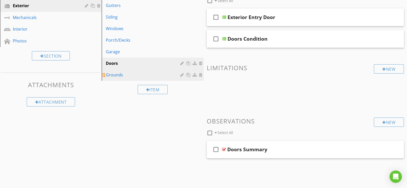
click at [136, 76] on div "Grounds" at bounding box center [144, 75] width 76 height 6
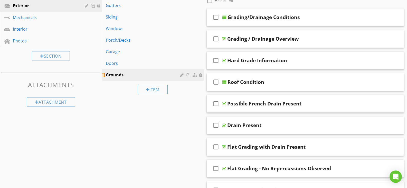
click at [182, 74] on div at bounding box center [182, 75] width 5 height 4
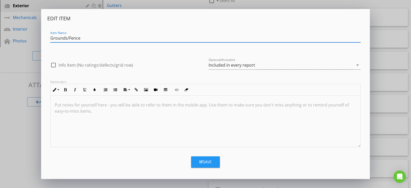
type input "Grounds/Fence"
click at [205, 161] on div "Save" at bounding box center [205, 162] width 12 height 6
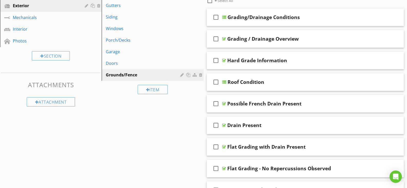
scroll to position [53, 0]
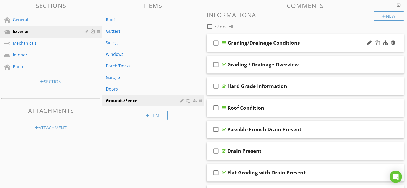
click at [224, 42] on div at bounding box center [224, 43] width 4 height 4
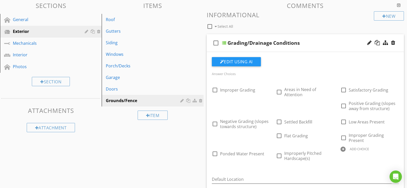
click at [224, 42] on div at bounding box center [224, 43] width 4 height 4
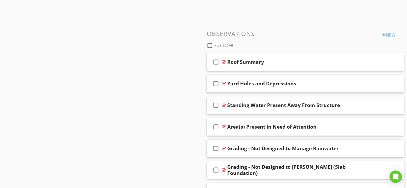
scroll to position [387, 0]
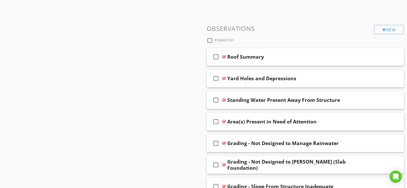
click at [210, 40] on div at bounding box center [209, 40] width 9 height 9
click at [215, 59] on icon "check_box" at bounding box center [216, 57] width 8 height 12
checkbox input "false"
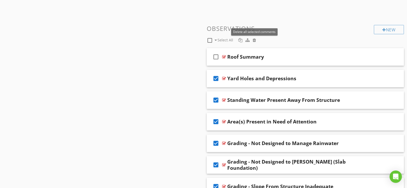
click at [253, 42] on div at bounding box center [254, 40] width 3 height 4
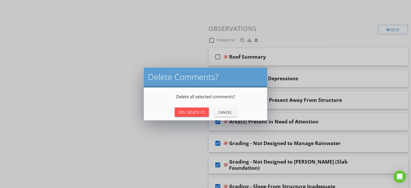
click at [195, 116] on button "Yes, Delete It!" at bounding box center [192, 111] width 34 height 9
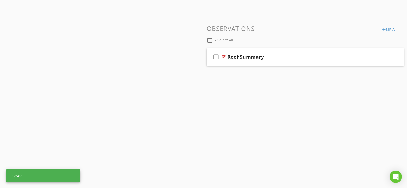
scroll to position [294, 0]
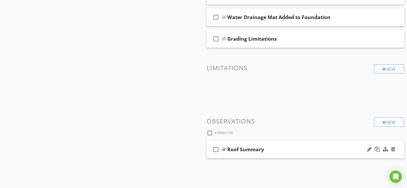
click at [238, 149] on div "Roof Summary" at bounding box center [245, 149] width 37 height 6
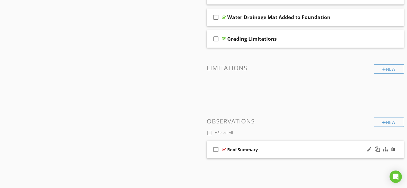
click at [236, 150] on input "Roof Summary" at bounding box center [297, 149] width 140 height 8
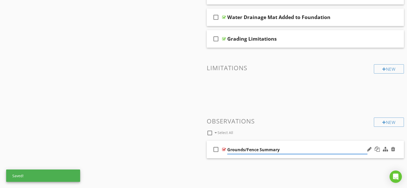
type input "Grounds/Fence Summary"
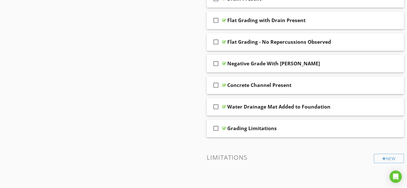
scroll to position [192, 0]
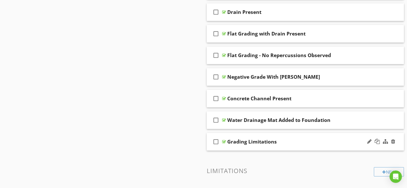
click at [222, 141] on div at bounding box center [224, 141] width 4 height 4
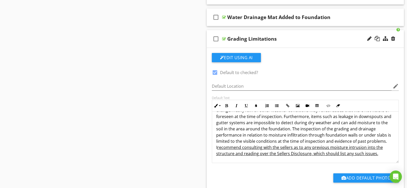
scroll to position [0, 0]
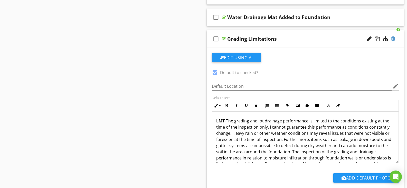
click at [394, 38] on div at bounding box center [393, 38] width 4 height 5
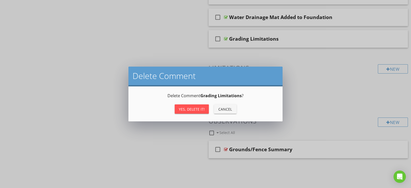
click at [200, 110] on div "Yes, Delete it!" at bounding box center [192, 108] width 26 height 5
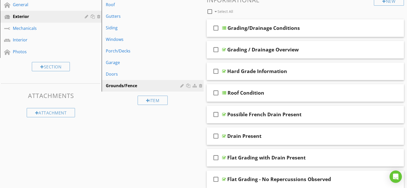
scroll to position [67, 0]
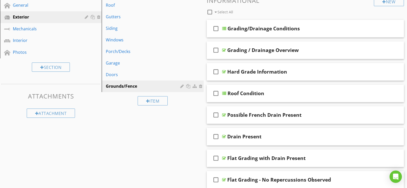
click at [211, 13] on div at bounding box center [209, 12] width 9 height 9
click at [217, 94] on icon "check_box" at bounding box center [216, 93] width 8 height 12
checkbox input "false"
click at [216, 114] on icon "check_box" at bounding box center [216, 115] width 8 height 12
click at [215, 137] on icon "check_box" at bounding box center [216, 136] width 8 height 12
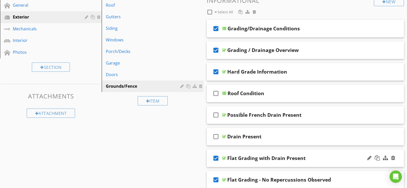
click at [215, 159] on icon "check_box" at bounding box center [216, 158] width 8 height 12
click at [216, 51] on icon "check_box" at bounding box center [216, 50] width 8 height 12
click at [217, 51] on icon "check_box_outline_blank" at bounding box center [216, 50] width 8 height 12
click at [216, 29] on icon "check_box" at bounding box center [216, 28] width 8 height 12
click at [216, 71] on icon "check_box" at bounding box center [216, 71] width 8 height 12
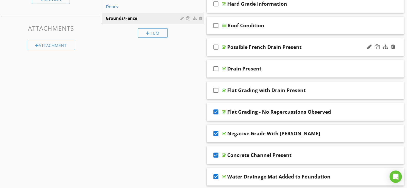
scroll to position [144, 0]
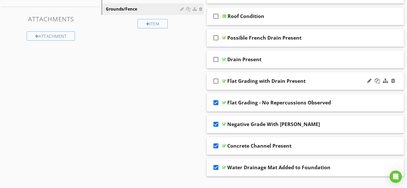
click at [217, 82] on icon "check_box_outline_blank" at bounding box center [216, 81] width 8 height 12
click at [215, 59] on icon "check_box_outline_blank" at bounding box center [216, 59] width 8 height 12
click at [216, 38] on icon "check_box_outline_blank" at bounding box center [216, 38] width 8 height 12
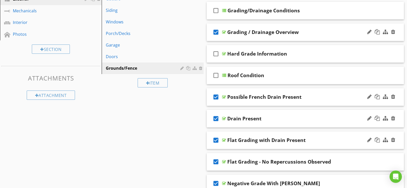
scroll to position [16, 0]
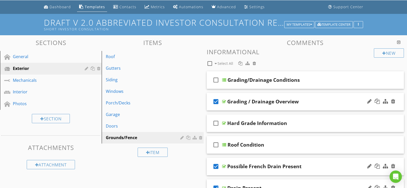
click at [253, 65] on div at bounding box center [254, 63] width 3 height 4
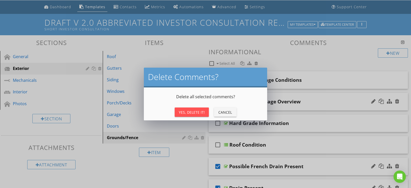
click at [202, 112] on div "Yes, Delete It!" at bounding box center [192, 111] width 26 height 5
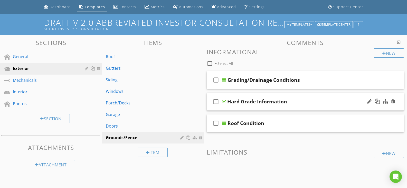
click at [225, 103] on div at bounding box center [224, 101] width 4 height 4
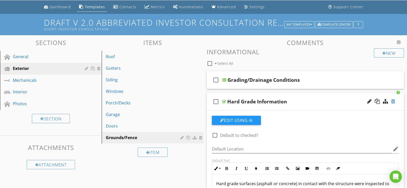
click at [394, 101] on div at bounding box center [393, 101] width 4 height 5
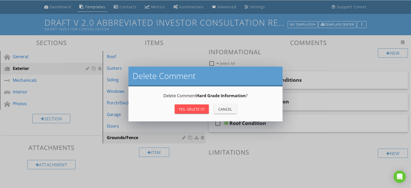
click at [182, 106] on div "Yes, Delete it!" at bounding box center [192, 108] width 26 height 5
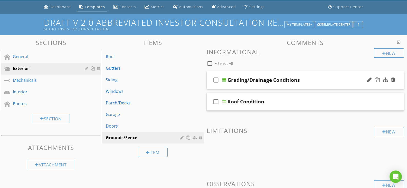
click at [223, 80] on div at bounding box center [224, 80] width 4 height 4
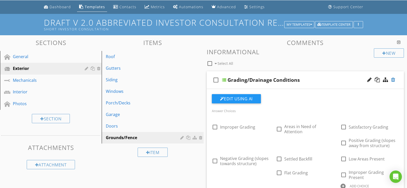
click at [394, 80] on div at bounding box center [393, 79] width 4 height 5
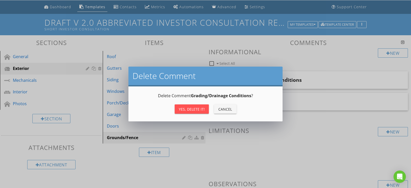
click at [201, 108] on div "Yes, Delete it!" at bounding box center [192, 108] width 26 height 5
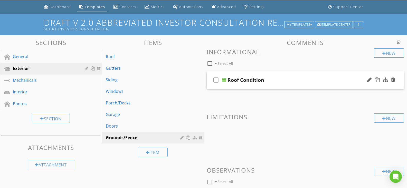
click at [239, 82] on div "Roof Condition" at bounding box center [245, 80] width 37 height 6
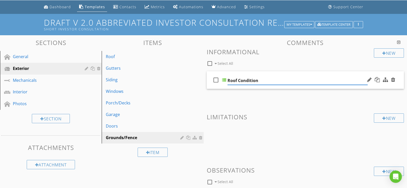
click at [236, 82] on input "Roof Condition" at bounding box center [297, 80] width 140 height 8
type input "Grounds/Fence Condition"
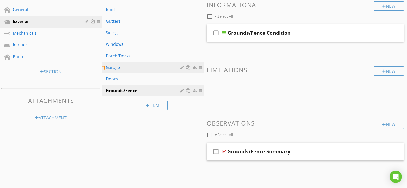
scroll to position [65, 0]
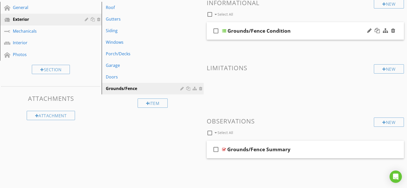
click at [216, 31] on icon "check_box_outline_blank" at bounding box center [216, 31] width 8 height 12
checkbox input "true"
click at [216, 149] on icon "check_box_outline_blank" at bounding box center [216, 149] width 8 height 12
checkbox input "true"
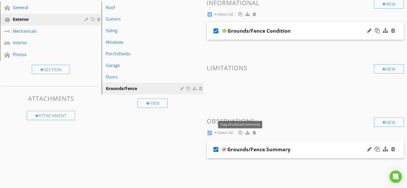
click at [240, 134] on div at bounding box center [240, 132] width 4 height 4
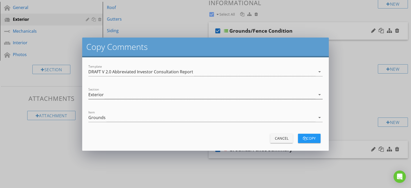
click at [320, 94] on icon "arrow_drop_down" at bounding box center [319, 94] width 6 height 6
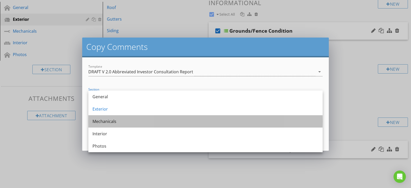
click at [106, 122] on div "Mechanicals" at bounding box center [205, 121] width 226 height 6
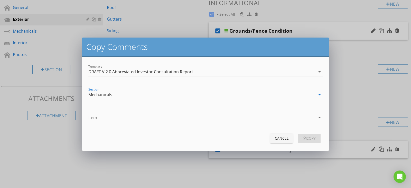
click at [321, 117] on icon "arrow_drop_down" at bounding box center [319, 117] width 6 height 6
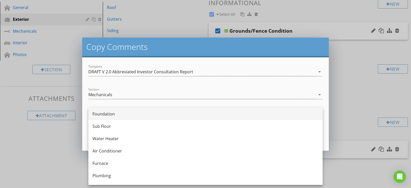
click at [121, 113] on div "Foundation" at bounding box center [205, 114] width 226 height 6
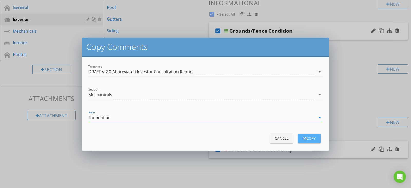
click at [310, 139] on div "copy" at bounding box center [309, 137] width 14 height 5
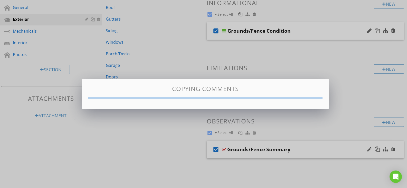
checkbox input "false"
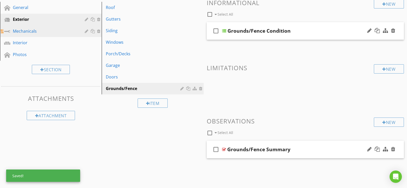
click at [17, 33] on div "Mechanicals" at bounding box center [45, 31] width 64 height 6
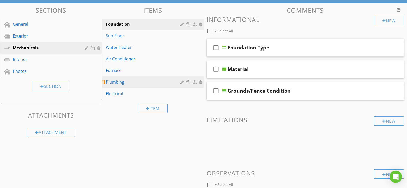
scroll to position [40, 0]
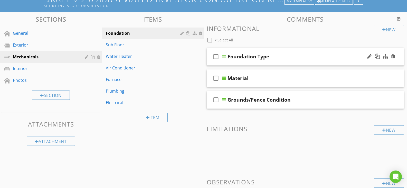
click at [224, 57] on div at bounding box center [224, 56] width 4 height 4
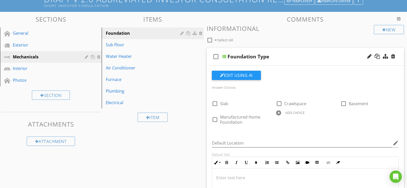
click at [224, 57] on div at bounding box center [224, 56] width 4 height 4
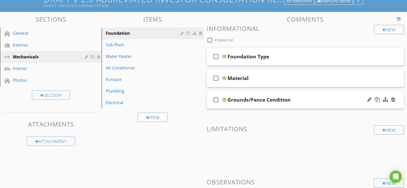
click at [264, 99] on div "Grounds/Fence Condition" at bounding box center [258, 99] width 63 height 6
click at [257, 100] on input "Grounds/Fence Condition" at bounding box center [297, 100] width 140 height 8
type input "Foundation Condition"
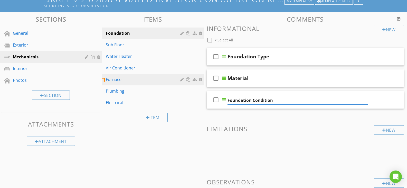
click at [181, 81] on div at bounding box center [182, 79] width 5 height 4
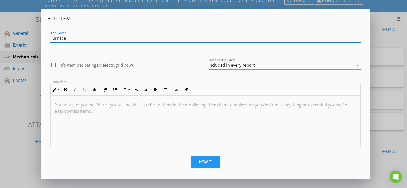
click at [388, 69] on div "Edit Item Item Name Furnace check_box_outline_blank Info Item (No ratings/defec…" at bounding box center [203, 94] width 407 height 188
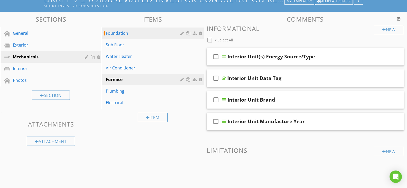
click at [127, 34] on div "Foundation" at bounding box center [144, 33] width 76 height 6
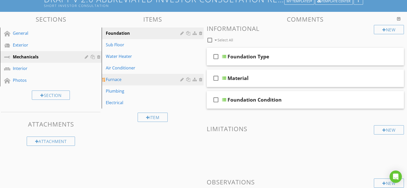
click at [128, 76] on div "Furnace" at bounding box center [144, 79] width 76 height 6
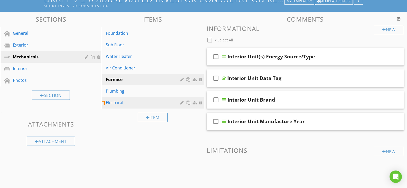
click at [122, 103] on div "Electrical" at bounding box center [144, 102] width 76 height 6
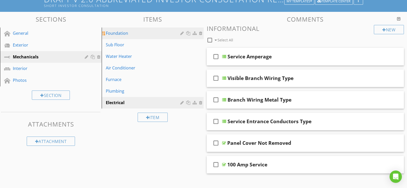
click at [122, 33] on div "Foundation" at bounding box center [144, 33] width 76 height 6
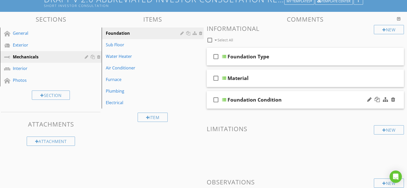
click at [236, 99] on div "Foundation Condition" at bounding box center [254, 99] width 54 height 6
click at [224, 100] on div at bounding box center [224, 100] width 4 height 4
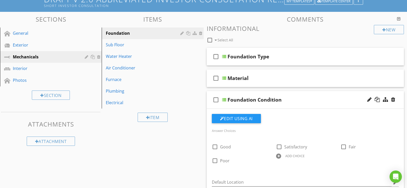
click at [224, 100] on div at bounding box center [224, 100] width 4 height 4
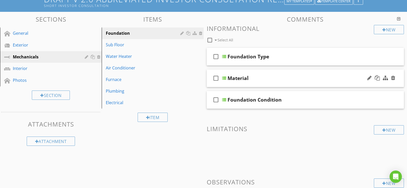
click at [225, 78] on div at bounding box center [224, 78] width 4 height 4
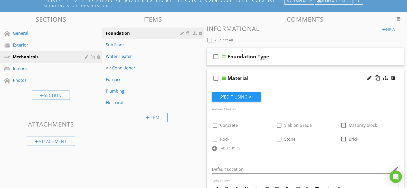
click at [225, 78] on div at bounding box center [224, 78] width 4 height 4
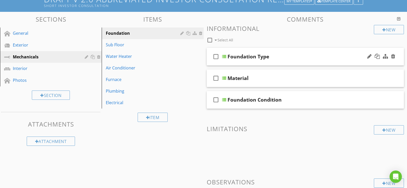
click at [224, 56] on div at bounding box center [224, 56] width 4 height 4
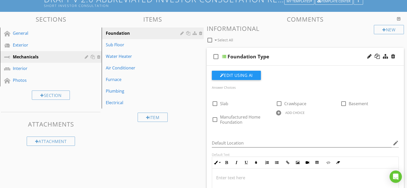
click at [224, 56] on div at bounding box center [224, 56] width 4 height 4
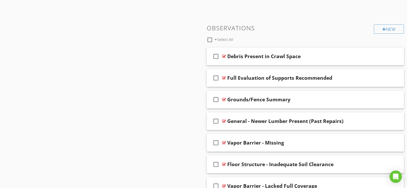
scroll to position [193, 0]
click at [208, 39] on div at bounding box center [209, 39] width 9 height 9
click at [217, 98] on icon "check_box" at bounding box center [216, 99] width 8 height 12
checkbox input "false"
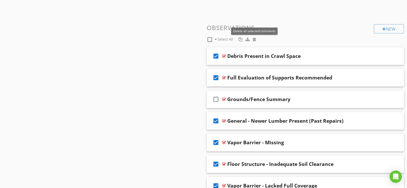
click at [254, 37] on div at bounding box center [254, 39] width 3 height 4
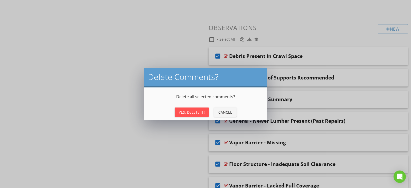
click at [192, 111] on div "Yes, Delete It!" at bounding box center [192, 111] width 26 height 5
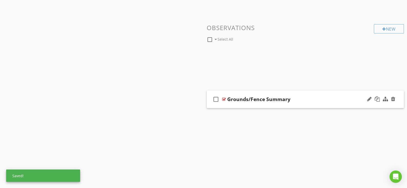
scroll to position [100, 0]
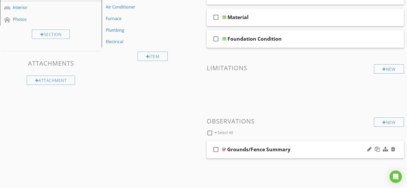
click at [263, 150] on div "Grounds/Fence Summary" at bounding box center [258, 149] width 63 height 6
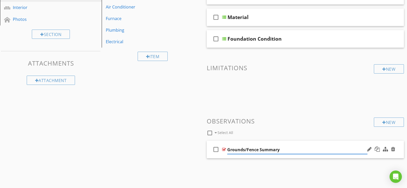
click at [257, 151] on input "Grounds/Fence Summary" at bounding box center [297, 149] width 140 height 8
type input "Foundation Summary"
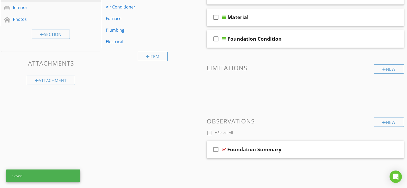
click at [193, 93] on div "Sections General Exterior Mechanicals Interior Photos Section Attachments Attac…" at bounding box center [203, 66] width 407 height 231
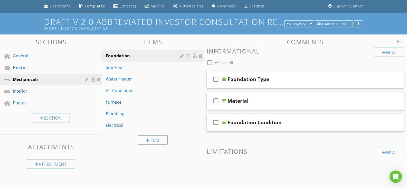
scroll to position [26, 0]
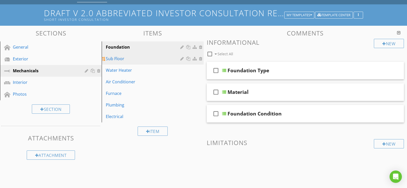
click at [123, 62] on link "Sub Floor" at bounding box center [153, 58] width 100 height 11
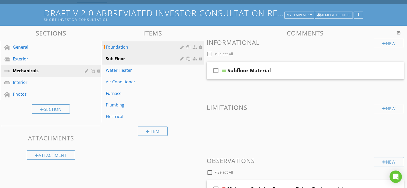
click at [156, 49] on div "Foundation" at bounding box center [144, 47] width 76 height 6
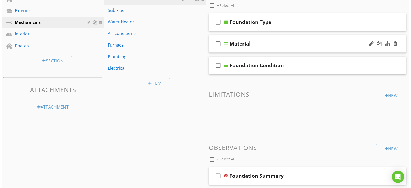
scroll to position [77, 0]
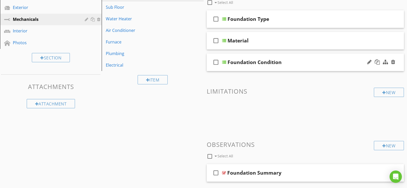
click at [217, 62] on icon "check_box_outline_blank" at bounding box center [216, 62] width 8 height 12
click at [216, 174] on icon "check_box_outline_blank" at bounding box center [216, 172] width 8 height 12
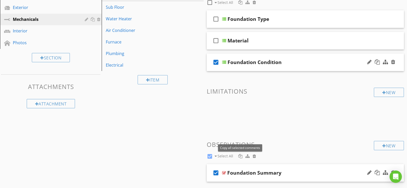
click at [241, 157] on div at bounding box center [240, 156] width 4 height 4
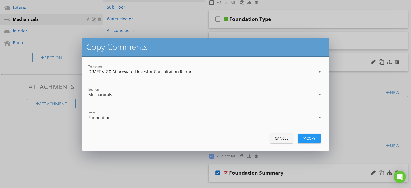
click at [319, 117] on icon "arrow_drop_down" at bounding box center [319, 117] width 6 height 6
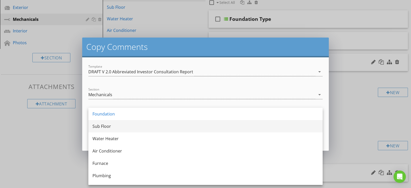
click at [113, 127] on div "Sub Floor" at bounding box center [205, 126] width 226 height 6
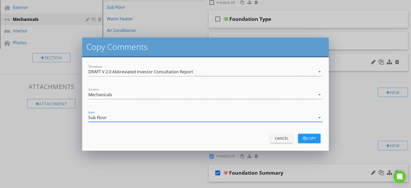
click at [313, 138] on div "copy" at bounding box center [309, 137] width 14 height 5
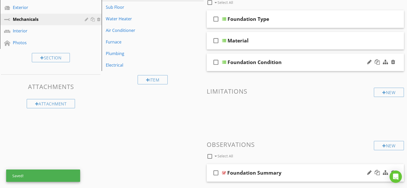
click at [218, 64] on icon "check_box_outline_blank" at bounding box center [216, 62] width 8 height 12
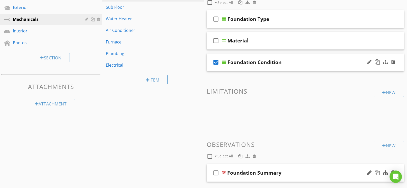
click at [213, 171] on icon "check_box_outline_blank" at bounding box center [216, 172] width 8 height 12
click at [239, 157] on div at bounding box center [240, 156] width 4 height 4
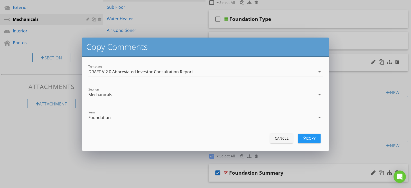
click at [320, 117] on icon "arrow_drop_down" at bounding box center [319, 117] width 6 height 6
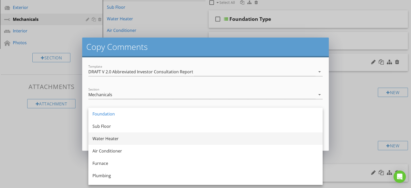
click at [118, 138] on div "Water Heater" at bounding box center [205, 138] width 226 height 6
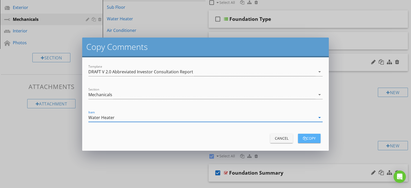
click at [310, 138] on div "copy" at bounding box center [309, 137] width 14 height 5
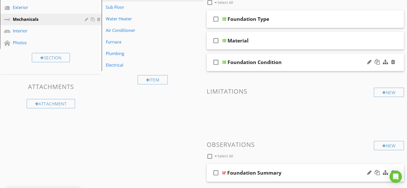
click at [213, 63] on icon "check_box_outline_blank" at bounding box center [216, 62] width 8 height 12
click at [216, 172] on icon "check_box_outline_blank" at bounding box center [216, 172] width 8 height 12
click at [240, 156] on div at bounding box center [240, 156] width 4 height 4
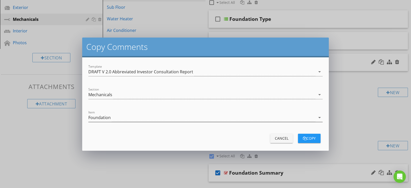
click at [318, 117] on icon "arrow_drop_down" at bounding box center [319, 117] width 6 height 6
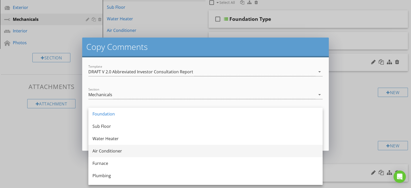
click at [118, 152] on div "Air Conditioner" at bounding box center [205, 151] width 226 height 6
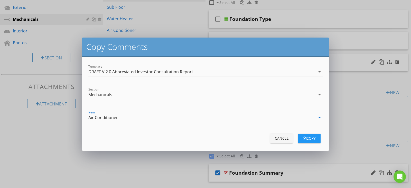
click at [310, 137] on div "copy" at bounding box center [309, 137] width 14 height 5
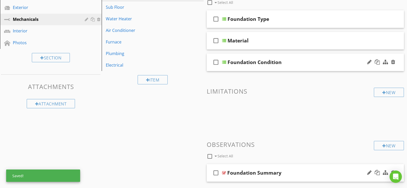
click at [217, 62] on icon "check_box_outline_blank" at bounding box center [216, 62] width 8 height 12
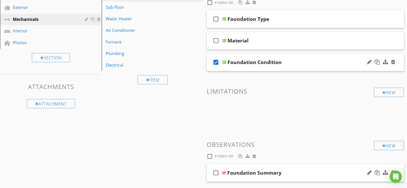
click at [217, 171] on icon "check_box_outline_blank" at bounding box center [216, 172] width 8 height 12
click at [241, 154] on div at bounding box center [240, 156] width 4 height 4
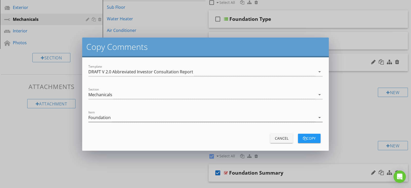
click at [319, 115] on icon "arrow_drop_down" at bounding box center [319, 117] width 6 height 6
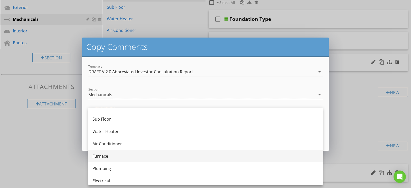
scroll to position [9, 0]
click at [103, 154] on div "Furnace" at bounding box center [205, 154] width 226 height 6
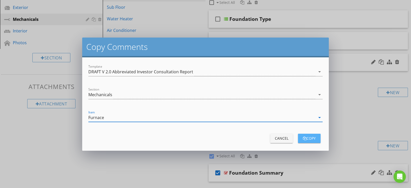
click at [314, 139] on div "copy" at bounding box center [309, 137] width 14 height 5
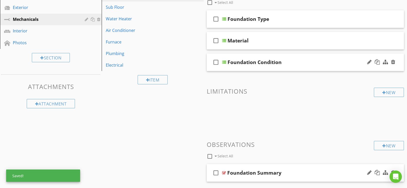
click at [214, 61] on icon "check_box_outline_blank" at bounding box center [216, 62] width 8 height 12
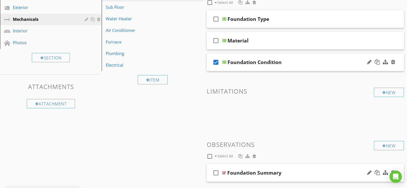
click at [215, 173] on icon "check_box_outline_blank" at bounding box center [216, 172] width 8 height 12
click at [240, 156] on div at bounding box center [240, 156] width 4 height 4
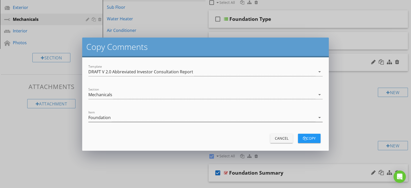
click at [315, 116] on div "Foundation" at bounding box center [201, 117] width 227 height 8
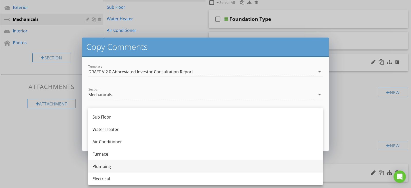
click at [107, 164] on div "Plumbing" at bounding box center [205, 166] width 226 height 6
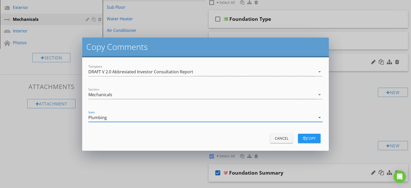
click at [310, 140] on div "copy" at bounding box center [309, 137] width 14 height 5
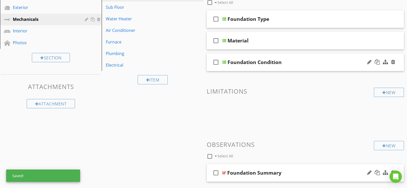
click at [216, 60] on icon "check_box_outline_blank" at bounding box center [216, 62] width 8 height 12
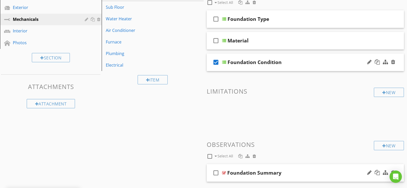
click at [215, 170] on icon "check_box_outline_blank" at bounding box center [216, 172] width 8 height 12
click at [241, 155] on div at bounding box center [240, 156] width 4 height 4
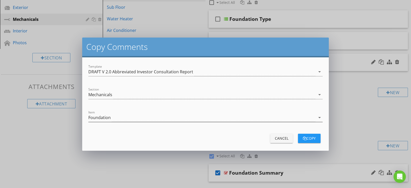
click at [316, 116] on icon "arrow_drop_down" at bounding box center [319, 117] width 6 height 6
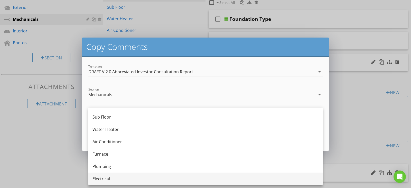
click at [104, 178] on div "Electrical" at bounding box center [205, 178] width 226 height 6
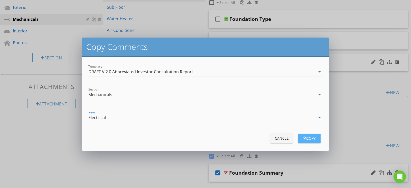
click at [313, 140] on div "copy" at bounding box center [309, 137] width 14 height 5
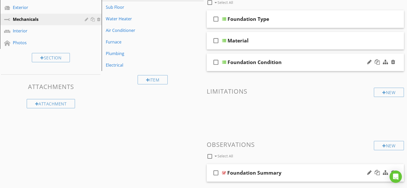
click at [215, 62] on icon "check_box_outline_blank" at bounding box center [216, 62] width 8 height 12
click at [214, 174] on icon "check_box_outline_blank" at bounding box center [216, 172] width 8 height 12
click at [240, 157] on div at bounding box center [240, 156] width 4 height 4
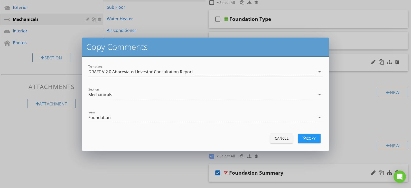
click at [318, 94] on icon "arrow_drop_down" at bounding box center [319, 94] width 6 height 6
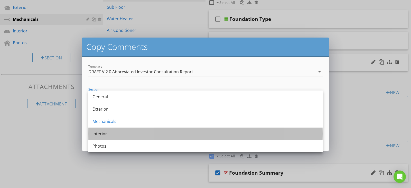
click at [111, 134] on div "Interior" at bounding box center [205, 133] width 226 height 6
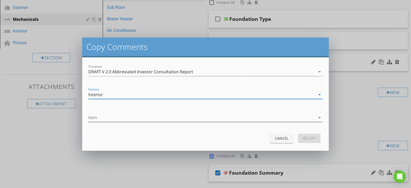
click at [319, 117] on icon "arrow_drop_down" at bounding box center [319, 117] width 6 height 6
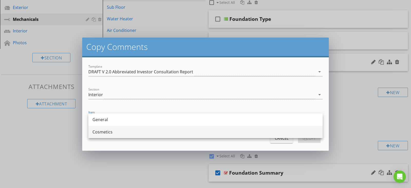
click at [105, 133] on div "Cosmetics" at bounding box center [205, 132] width 226 height 6
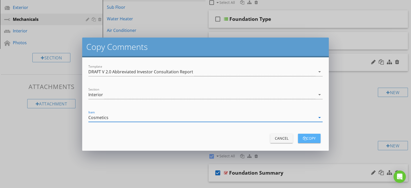
click at [314, 137] on div "copy" at bounding box center [309, 137] width 14 height 5
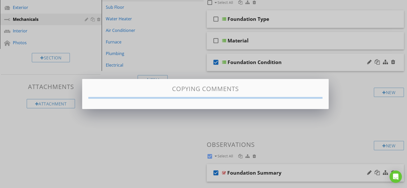
checkbox input "false"
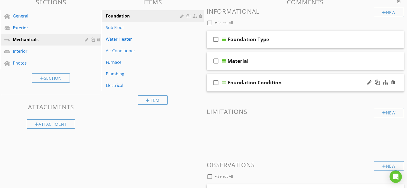
scroll to position [26, 0]
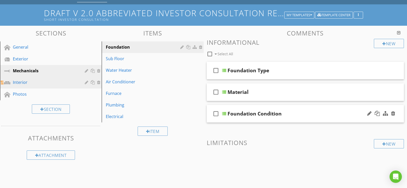
click at [16, 84] on div "Interior" at bounding box center [45, 82] width 64 height 6
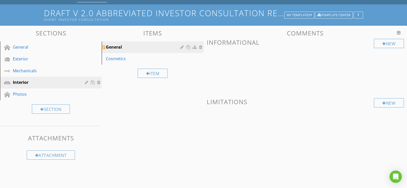
click at [200, 48] on div at bounding box center [201, 47] width 5 height 4
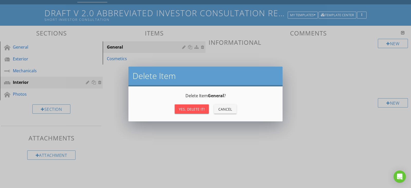
click at [192, 106] on div "Yes, Delete it!" at bounding box center [192, 108] width 26 height 5
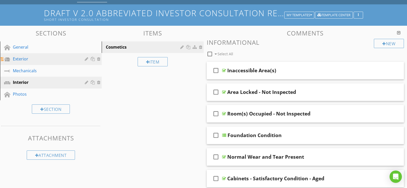
click at [22, 60] on div "Exterior" at bounding box center [45, 59] width 64 height 6
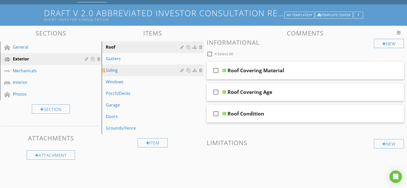
click at [112, 72] on div "Siding" at bounding box center [144, 70] width 76 height 6
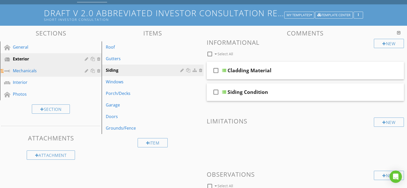
click at [34, 73] on div "Mechanicals" at bounding box center [45, 70] width 64 height 6
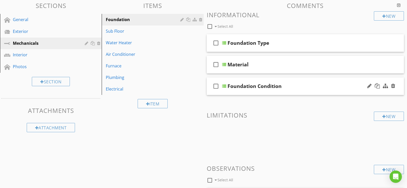
scroll to position [49, 0]
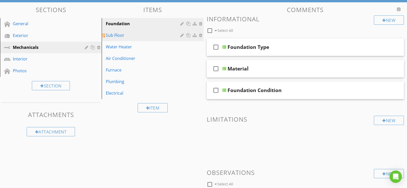
click at [123, 37] on div "Sub Floor" at bounding box center [144, 35] width 76 height 6
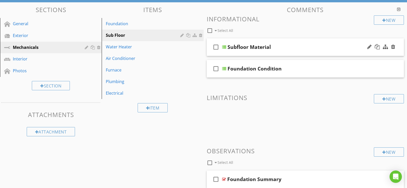
click at [224, 47] on div at bounding box center [224, 47] width 4 height 4
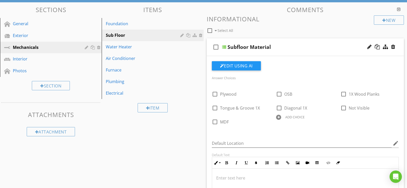
click at [224, 47] on div at bounding box center [224, 47] width 4 height 4
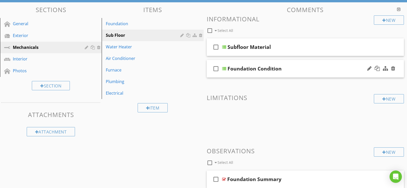
click at [255, 70] on div "Foundation Condition" at bounding box center [254, 68] width 54 height 6
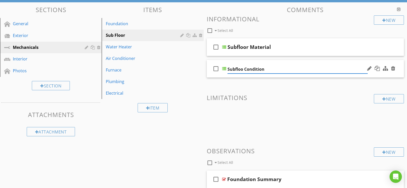
type input "Subfloor Condition"
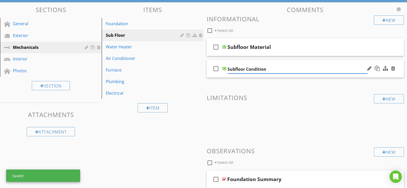
click at [258, 82] on div "New Informational check_box_outline_blank Select All check_box_outline_blank Su…" at bounding box center [305, 133] width 197 height 237
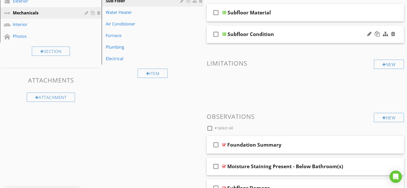
scroll to position [126, 0]
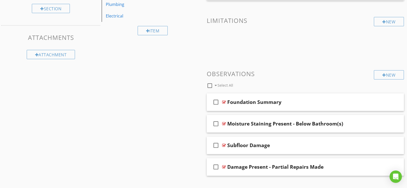
click at [209, 86] on div at bounding box center [209, 85] width 9 height 9
click at [218, 147] on icon "check_box" at bounding box center [216, 145] width 8 height 12
click at [216, 145] on icon "check_box_outline_blank" at bounding box center [216, 145] width 8 height 12
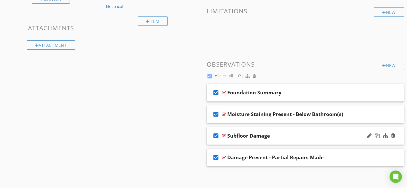
scroll to position [110, 0]
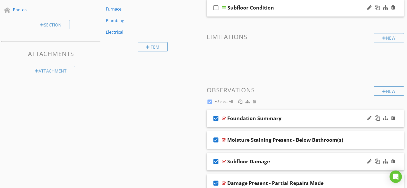
click at [217, 117] on icon "check_box" at bounding box center [216, 118] width 8 height 12
checkbox input "false"
click at [254, 101] on div at bounding box center [254, 101] width 3 height 4
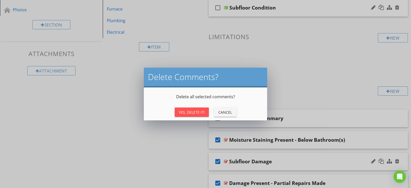
click at [196, 112] on div "Yes, Delete It!" at bounding box center [192, 111] width 26 height 5
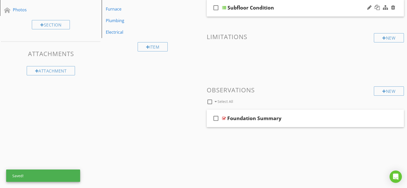
scroll to position [79, 0]
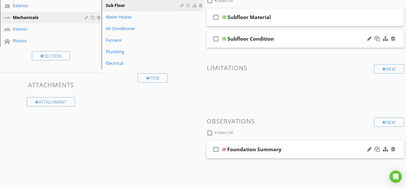
click at [254, 150] on div "Foundation Summary" at bounding box center [254, 149] width 54 height 6
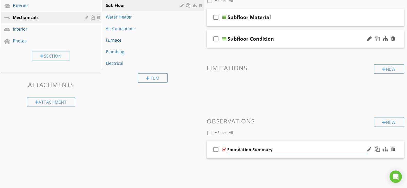
click at [254, 149] on input "Foundation Summary" at bounding box center [297, 149] width 140 height 8
click at [249, 149] on input "Foundation Summary" at bounding box center [297, 149] width 140 height 8
type input "Subfloor Summary"
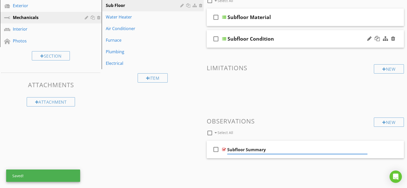
click at [185, 122] on div "Sections General Exterior Mechanicals Interior Photos Section Attachments Attac…" at bounding box center [203, 78] width 407 height 210
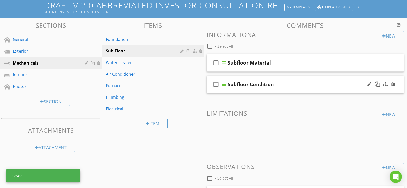
scroll to position [27, 0]
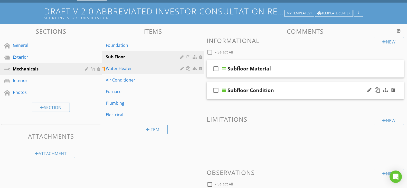
click at [144, 69] on div "Water Heater" at bounding box center [144, 68] width 76 height 6
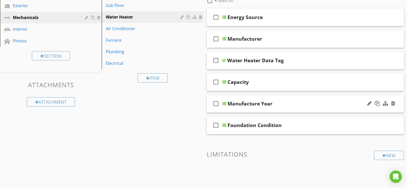
scroll to position [53, 0]
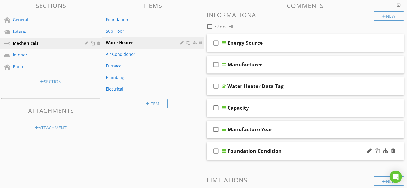
click at [255, 148] on div "Foundation Condition" at bounding box center [254, 151] width 54 height 6
click at [249, 150] on input "Foundation Condition" at bounding box center [297, 151] width 140 height 8
click at [251, 150] on input "Foundation Condition" at bounding box center [297, 151] width 140 height 8
type input "Water Heater Condition"
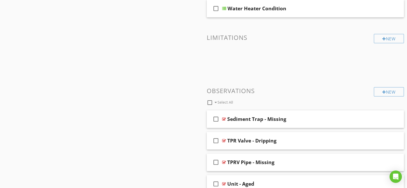
scroll to position [233, 0]
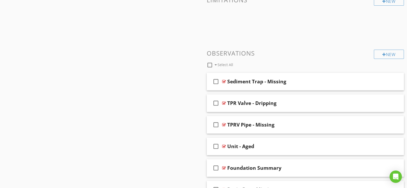
click at [208, 65] on div at bounding box center [209, 65] width 9 height 9
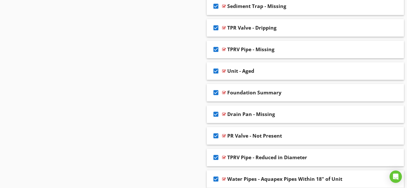
scroll to position [310, 0]
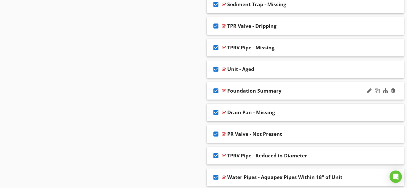
click at [218, 91] on icon "check_box" at bounding box center [216, 90] width 8 height 12
checkbox input "false"
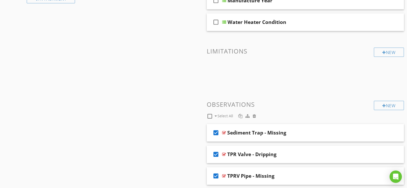
scroll to position [181, 0]
click at [255, 117] on div at bounding box center [254, 116] width 3 height 4
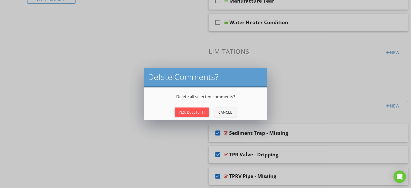
click at [199, 108] on button "Yes, Delete It!" at bounding box center [192, 111] width 34 height 9
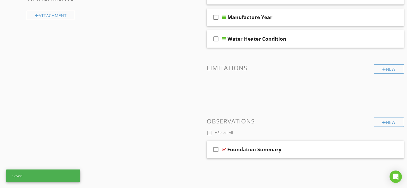
scroll to position [165, 0]
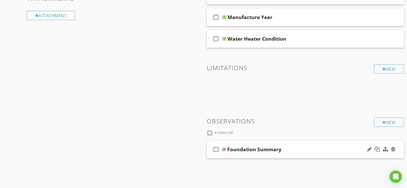
click at [256, 148] on div "Foundation Summary" at bounding box center [254, 149] width 54 height 6
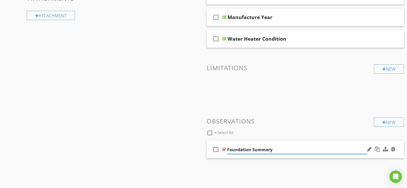
click at [250, 149] on input "Foundation Summary" at bounding box center [297, 149] width 140 height 8
type input "Water Heater Summary"
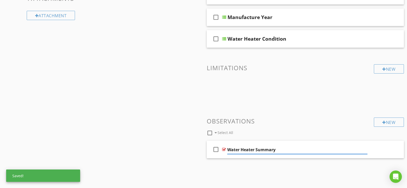
click at [177, 109] on div "Sections General Exterior Mechanicals Interior Photos Section Attachments Attac…" at bounding box center [203, 34] width 407 height 296
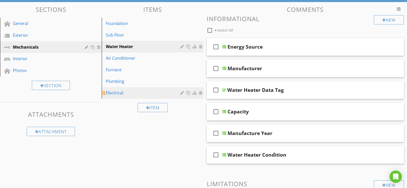
scroll to position [51, 0]
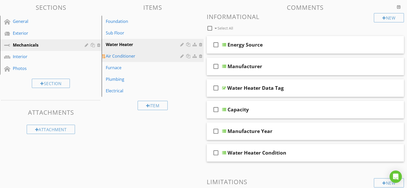
click at [161, 57] on div "Air Conditioner" at bounding box center [144, 56] width 76 height 6
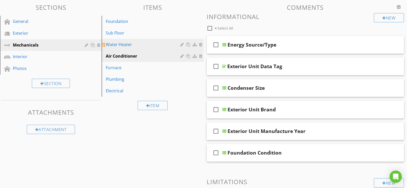
click at [129, 44] on div "Water Heater" at bounding box center [144, 44] width 76 height 6
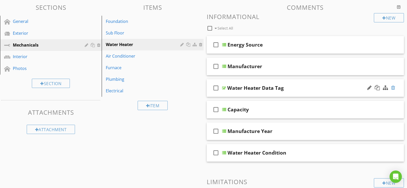
click at [394, 87] on div at bounding box center [393, 87] width 4 height 5
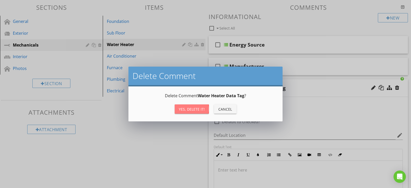
click at [189, 106] on div "Yes, Delete it!" at bounding box center [192, 108] width 26 height 5
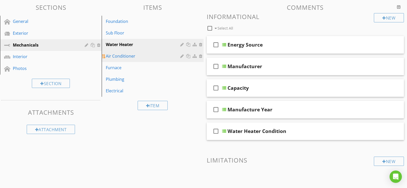
click at [144, 56] on div "Air Conditioner" at bounding box center [144, 56] width 76 height 6
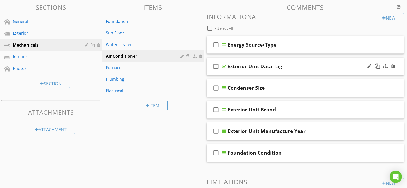
click at [395, 64] on div at bounding box center [381, 66] width 30 height 12
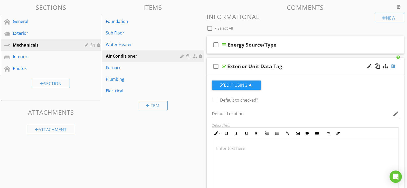
click at [394, 66] on div at bounding box center [393, 65] width 4 height 5
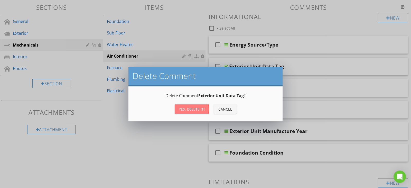
click at [183, 110] on div "Yes, Delete it!" at bounding box center [192, 108] width 26 height 5
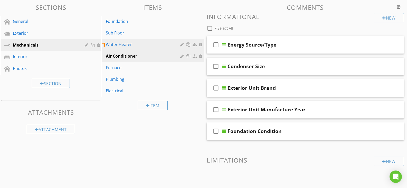
click at [136, 46] on div "Water Heater" at bounding box center [144, 44] width 76 height 6
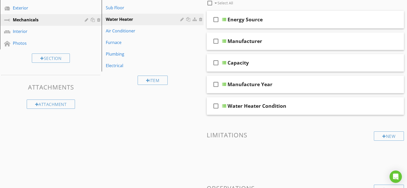
scroll to position [66, 0]
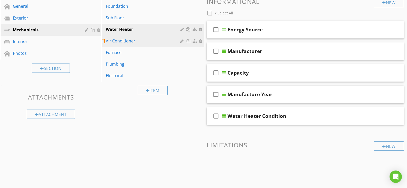
click at [152, 41] on div "Air Conditioner" at bounding box center [144, 41] width 76 height 6
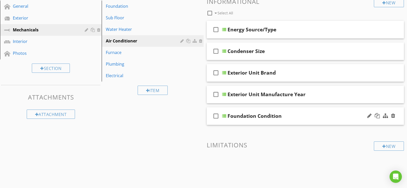
click at [254, 115] on div "Foundation Condition" at bounding box center [254, 116] width 54 height 6
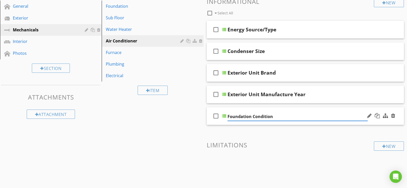
click at [250, 117] on input "Foundation Condition" at bounding box center [297, 116] width 140 height 8
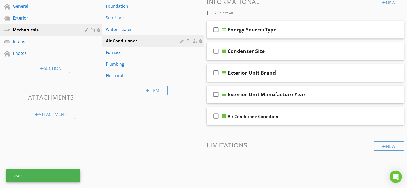
type input "Air Conditioner Condition"
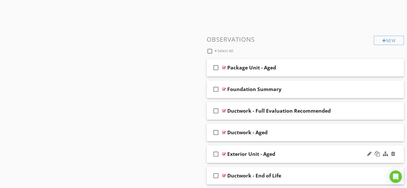
scroll to position [195, 0]
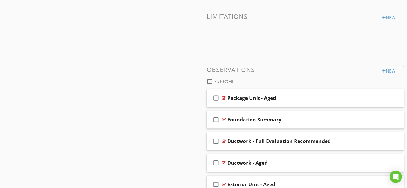
click at [208, 79] on div at bounding box center [209, 81] width 9 height 9
click at [214, 121] on icon "check_box" at bounding box center [216, 119] width 8 height 12
checkbox input "false"
click at [254, 80] on div at bounding box center [254, 81] width 3 height 4
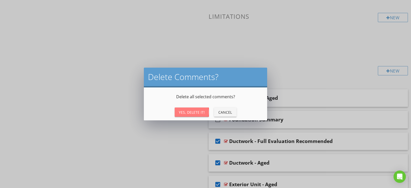
click at [183, 112] on div "Yes, Delete It!" at bounding box center [192, 111] width 26 height 5
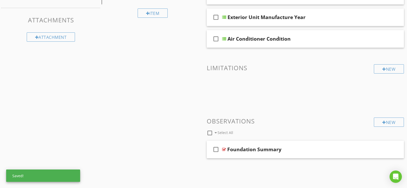
scroll to position [143, 0]
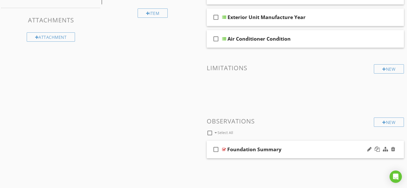
click at [255, 149] on div "Foundation Summary" at bounding box center [254, 149] width 54 height 6
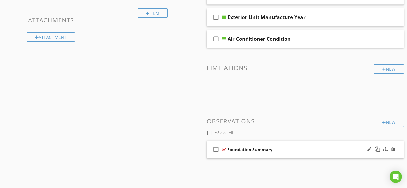
click at [250, 150] on input "Foundation Summary" at bounding box center [297, 149] width 140 height 8
type input "Air Conditioner Summary"
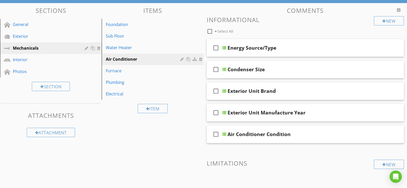
scroll to position [41, 0]
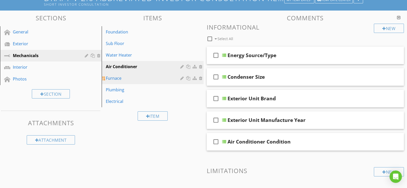
click at [141, 80] on div "Furnace" at bounding box center [144, 78] width 76 height 6
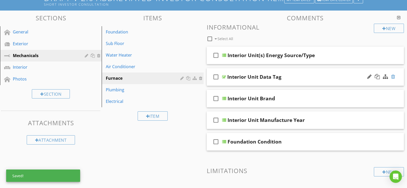
click at [394, 76] on div at bounding box center [393, 76] width 4 height 5
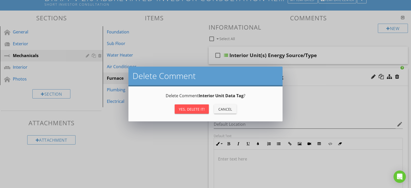
click at [201, 111] on div "Yes, Delete it!" at bounding box center [192, 108] width 26 height 5
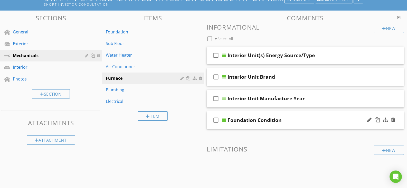
click at [254, 122] on div "Foundation Condition" at bounding box center [254, 120] width 54 height 6
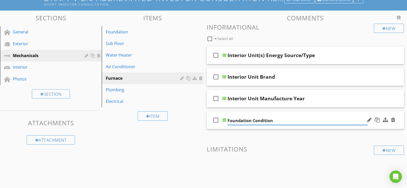
click at [251, 121] on input "Foundation Condition" at bounding box center [297, 120] width 140 height 8
type input "Furnance Condition"
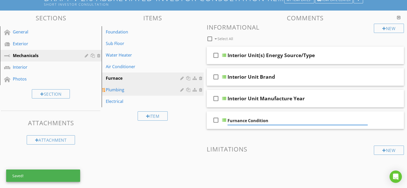
click at [199, 94] on link "Plumbing" at bounding box center [153, 89] width 100 height 11
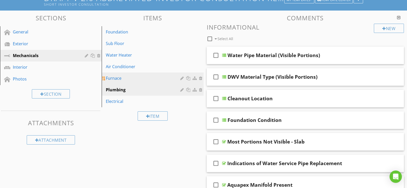
click at [134, 77] on div "Furnace" at bounding box center [144, 78] width 76 height 6
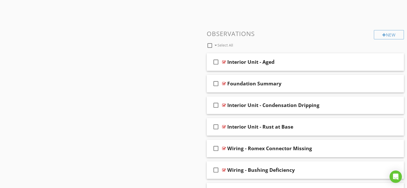
scroll to position [220, 0]
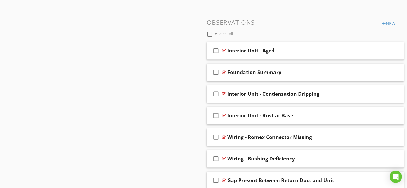
click at [210, 33] on div at bounding box center [209, 34] width 9 height 9
click at [213, 70] on icon "check_box" at bounding box center [216, 72] width 8 height 12
checkbox input "false"
click at [254, 33] on div at bounding box center [254, 34] width 3 height 4
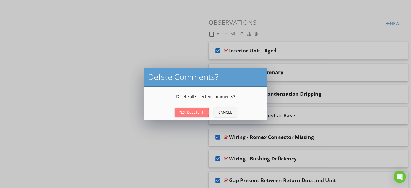
click at [193, 112] on div "Yes, Delete It!" at bounding box center [192, 111] width 26 height 5
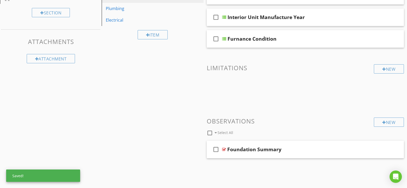
scroll to position [122, 0]
click at [254, 147] on div "Foundation Summary" at bounding box center [254, 149] width 54 height 6
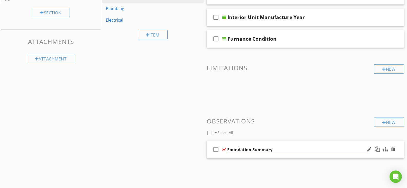
click at [250, 149] on input "Foundation Summary" at bounding box center [297, 149] width 140 height 8
type input "Furnance Summary"
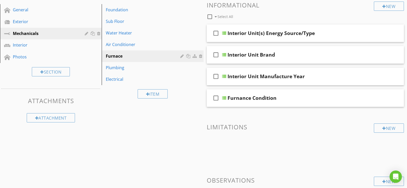
scroll to position [51, 0]
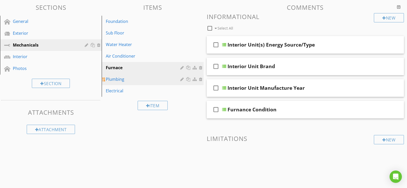
click at [127, 78] on div "Plumbing" at bounding box center [144, 79] width 76 height 6
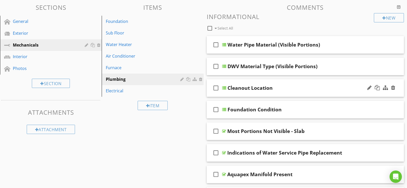
click at [226, 86] on div "check_box_outline_blank Cleanout Location" at bounding box center [305, 88] width 197 height 18
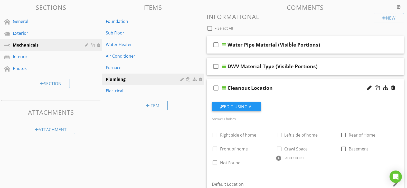
click at [226, 86] on div "check_box_outline_blank Cleanout Location" at bounding box center [305, 88] width 197 height 18
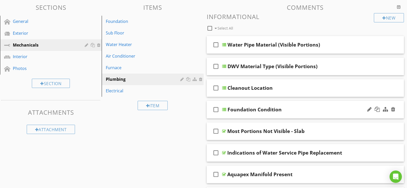
click at [224, 110] on div at bounding box center [224, 109] width 4 height 4
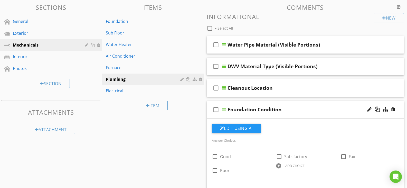
click at [224, 110] on div at bounding box center [224, 109] width 4 height 4
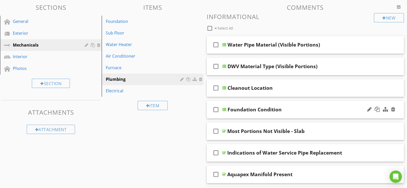
click at [249, 110] on div "Foundation Condition" at bounding box center [254, 109] width 54 height 6
click at [250, 110] on input "Foundation Condition" at bounding box center [297, 110] width 140 height 8
type input "Plumbing Condition"
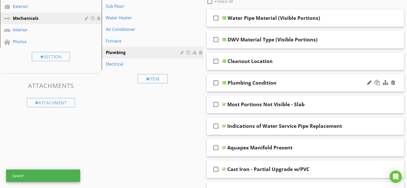
scroll to position [103, 0]
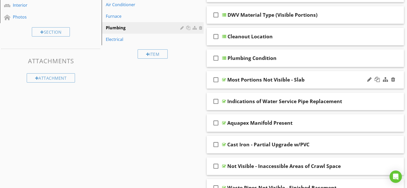
click at [215, 80] on icon "check_box_outline_blank" at bounding box center [216, 79] width 8 height 12
click at [214, 101] on icon "check_box_outline_blank" at bounding box center [216, 101] width 8 height 12
click at [215, 118] on icon "check_box_outline_blank" at bounding box center [216, 123] width 8 height 12
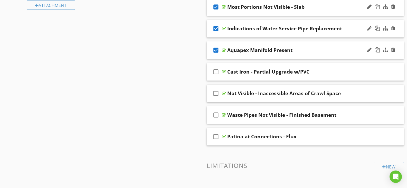
scroll to position [180, 0]
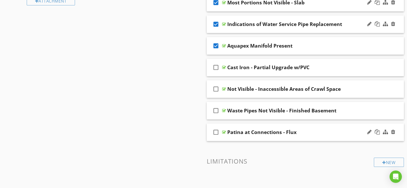
click at [214, 130] on icon "check_box_outline_blank" at bounding box center [216, 132] width 8 height 12
click at [212, 107] on icon "check_box_outline_blank" at bounding box center [216, 110] width 8 height 12
click at [215, 87] on icon "check_box_outline_blank" at bounding box center [216, 89] width 8 height 12
click at [216, 66] on icon "check_box_outline_blank" at bounding box center [216, 67] width 8 height 12
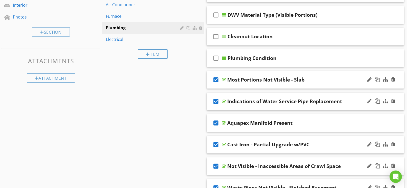
scroll to position [51, 0]
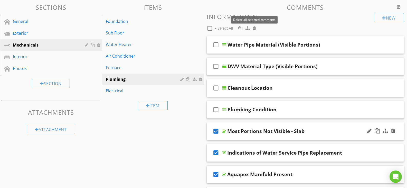
click at [253, 27] on div at bounding box center [254, 28] width 3 height 4
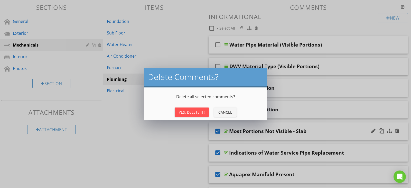
click at [202, 115] on button "Yes, Delete It!" at bounding box center [192, 111] width 34 height 9
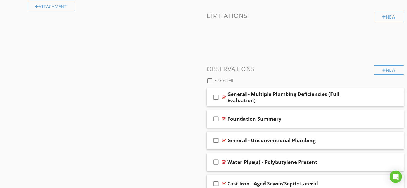
scroll to position [180, 0]
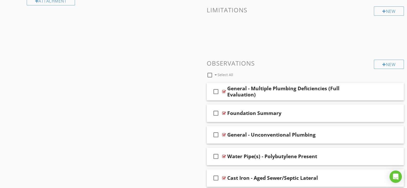
click at [209, 72] on div at bounding box center [209, 75] width 9 height 9
click at [217, 113] on icon "check_box" at bounding box center [216, 113] width 8 height 12
checkbox input "false"
click at [254, 76] on div at bounding box center [254, 75] width 3 height 4
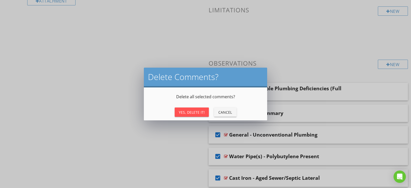
click at [200, 110] on div "Yes, Delete It!" at bounding box center [192, 111] width 26 height 5
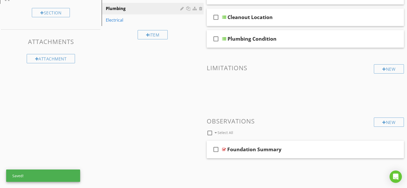
scroll to position [122, 0]
click at [256, 150] on div "Foundation Summary" at bounding box center [254, 149] width 54 height 6
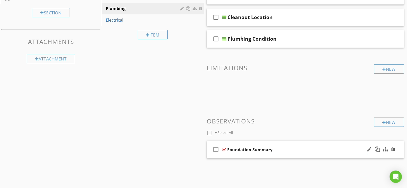
click at [250, 150] on input "Foundation Summary" at bounding box center [297, 149] width 140 height 8
type input "Plumbing Summary"
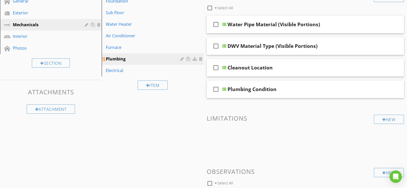
scroll to position [71, 0]
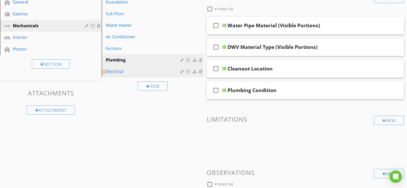
click at [148, 74] on div "Electrical" at bounding box center [144, 71] width 76 height 6
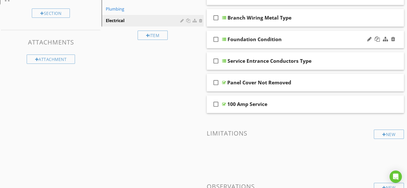
scroll to position [122, 0]
click at [215, 104] on icon "check_box_outline_blank" at bounding box center [216, 103] width 8 height 12
click at [215, 82] on icon "check_box_outline_blank" at bounding box center [216, 82] width 8 height 12
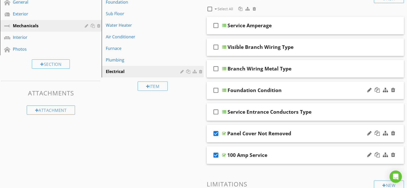
scroll to position [45, 0]
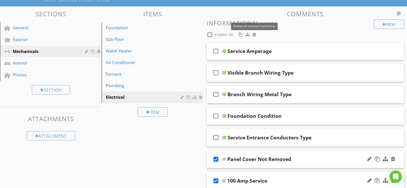
click at [255, 34] on div at bounding box center [254, 34] width 3 height 4
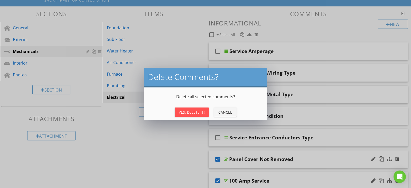
click at [200, 115] on button "Yes, Delete It!" at bounding box center [192, 111] width 34 height 9
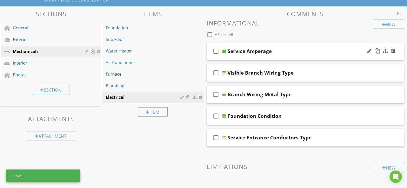
click at [226, 51] on div at bounding box center [224, 51] width 4 height 4
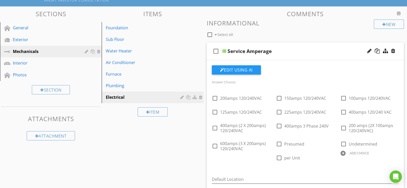
click at [226, 51] on div at bounding box center [224, 51] width 4 height 4
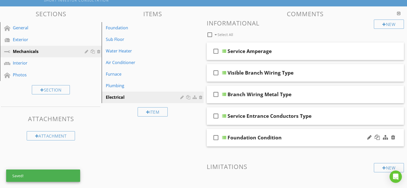
click at [255, 138] on div "Foundation Condition" at bounding box center [254, 137] width 54 height 6
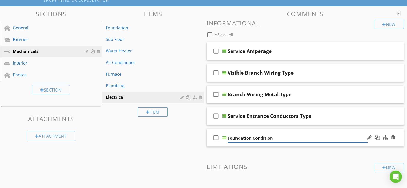
click at [250, 137] on input "Foundation Condition" at bounding box center [297, 138] width 140 height 8
type input "Electrical Condition"
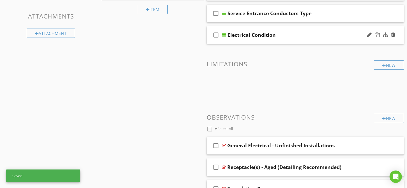
scroll to position [148, 0]
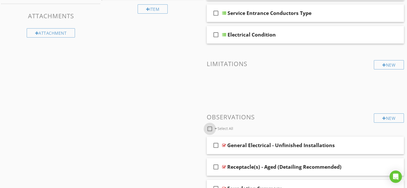
click at [210, 129] on div at bounding box center [209, 128] width 9 height 9
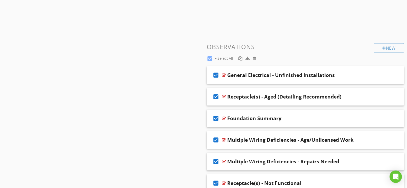
scroll to position [250, 0]
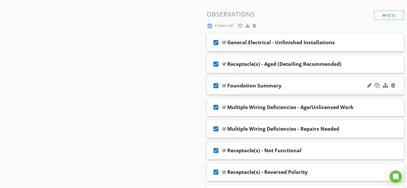
click at [215, 89] on icon "check_box" at bounding box center [216, 85] width 8 height 12
checkbox input "false"
click at [254, 26] on div at bounding box center [254, 26] width 3 height 4
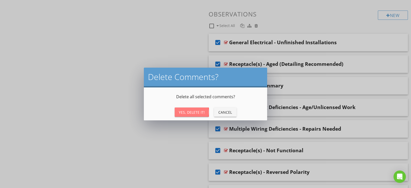
click at [193, 114] on div "Yes, Delete It!" at bounding box center [192, 111] width 26 height 5
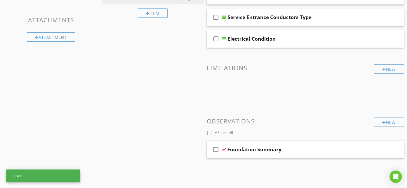
scroll to position [143, 0]
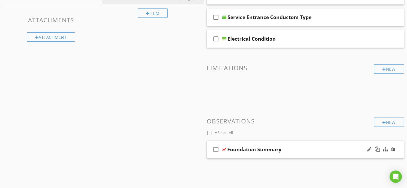
click at [256, 149] on div "Foundation Summary" at bounding box center [254, 149] width 54 height 6
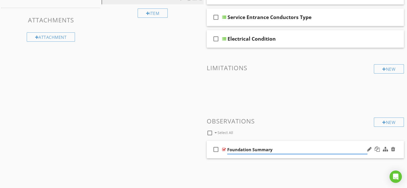
click at [251, 151] on input "Foundation Summary" at bounding box center [297, 149] width 140 height 8
type input "Electrical Summary"
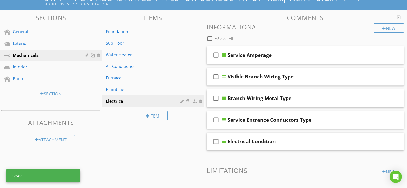
scroll to position [41, 0]
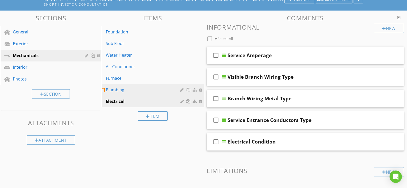
click at [123, 89] on div "Plumbing" at bounding box center [144, 89] width 76 height 6
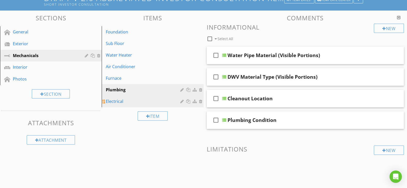
click at [143, 104] on div "Electrical" at bounding box center [144, 101] width 76 height 6
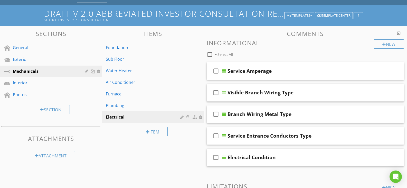
scroll to position [15, 0]
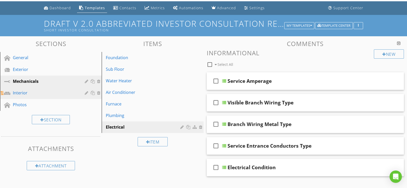
click at [18, 92] on div "Interior" at bounding box center [45, 93] width 64 height 6
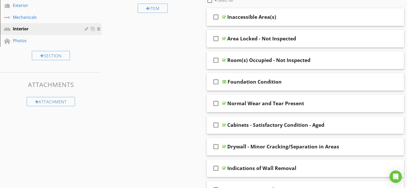
scroll to position [66, 0]
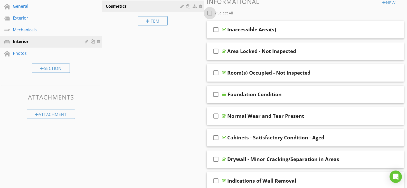
click at [210, 13] on div at bounding box center [209, 13] width 9 height 9
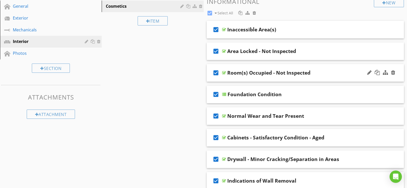
click at [214, 73] on icon "check_box" at bounding box center [216, 72] width 8 height 12
checkbox input "false"
click at [216, 51] on icon "check_box" at bounding box center [216, 51] width 8 height 12
click at [216, 31] on icon "check_box" at bounding box center [216, 29] width 8 height 12
click at [217, 115] on icon "check_box" at bounding box center [216, 116] width 8 height 12
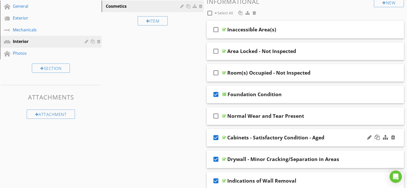
click at [217, 134] on icon "check_box" at bounding box center [216, 137] width 8 height 12
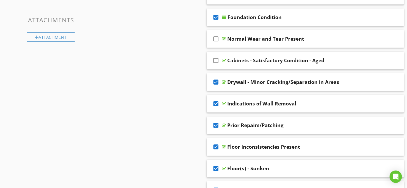
scroll to position [118, 0]
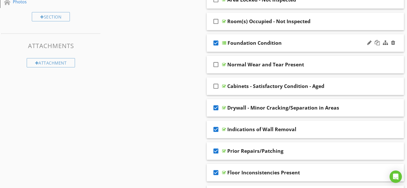
click at [215, 43] on icon "check_box" at bounding box center [216, 43] width 8 height 12
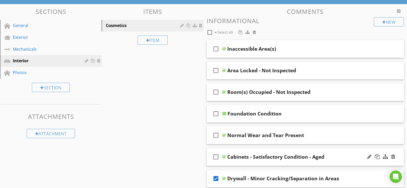
scroll to position [41, 0]
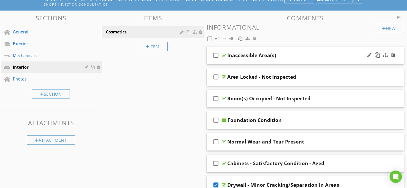
click at [217, 54] on icon "check_box_outline_blank" at bounding box center [216, 55] width 8 height 12
click at [215, 79] on icon "check_box_outline_blank" at bounding box center [216, 77] width 8 height 12
click at [215, 101] on icon "check_box_outline_blank" at bounding box center [216, 98] width 8 height 12
click at [214, 142] on icon "check_box_outline_blank" at bounding box center [216, 141] width 8 height 12
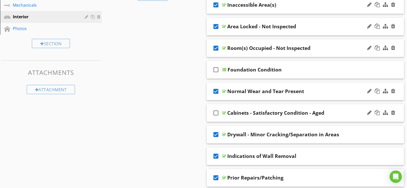
scroll to position [118, 0]
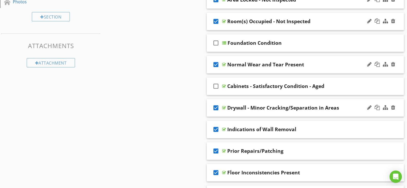
click at [215, 107] on icon "check_box" at bounding box center [216, 107] width 8 height 12
click at [218, 130] on icon "check_box" at bounding box center [216, 129] width 8 height 12
click at [215, 151] on icon "check_box" at bounding box center [216, 150] width 8 height 12
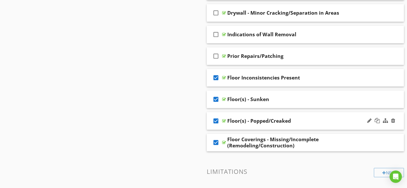
scroll to position [220, 0]
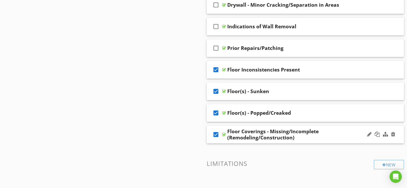
click at [214, 134] on icon "check_box" at bounding box center [216, 134] width 8 height 12
click at [212, 111] on icon "check_box" at bounding box center [216, 112] width 8 height 12
drag, startPoint x: 214, startPoint y: 92, endPoint x: 215, endPoint y: 80, distance: 11.9
click at [214, 92] on icon "check_box" at bounding box center [216, 91] width 8 height 12
click at [215, 69] on icon "check_box" at bounding box center [216, 69] width 8 height 12
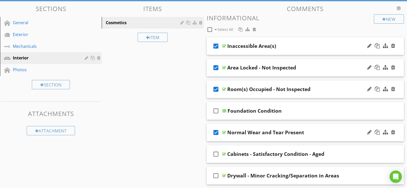
scroll to position [41, 0]
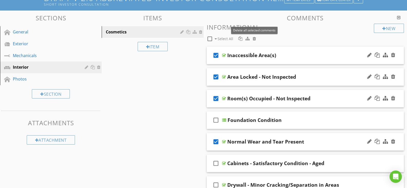
click at [254, 38] on div at bounding box center [254, 38] width 3 height 4
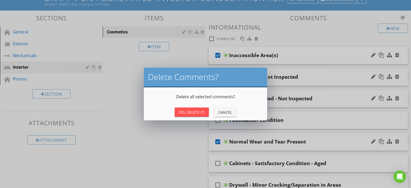
click at [196, 112] on div "Yes, Delete It!" at bounding box center [192, 111] width 26 height 5
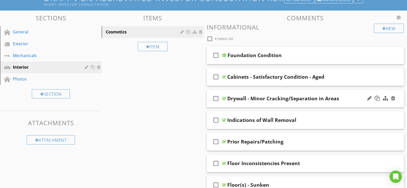
click at [216, 96] on icon "check_box_outline_blank" at bounding box center [216, 98] width 8 height 12
click at [217, 122] on icon "check_box_outline_blank" at bounding box center [216, 120] width 8 height 12
click at [215, 140] on icon "check_box_outline_blank" at bounding box center [216, 141] width 8 height 12
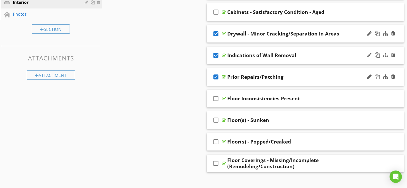
scroll to position [118, 0]
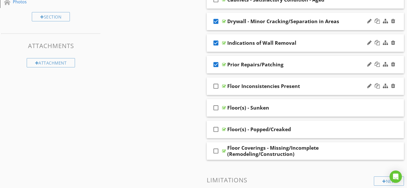
click at [214, 86] on icon "check_box_outline_blank" at bounding box center [216, 86] width 8 height 12
click at [215, 107] on icon "check_box_outline_blank" at bounding box center [216, 107] width 8 height 12
click at [218, 129] on icon "check_box_outline_blank" at bounding box center [216, 129] width 8 height 12
click at [217, 151] on icon "check_box_outline_blank" at bounding box center [216, 150] width 8 height 12
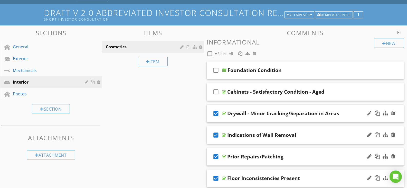
scroll to position [15, 0]
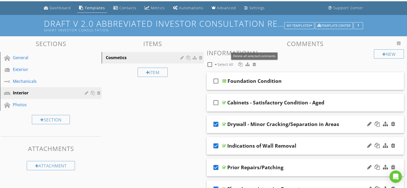
click at [253, 62] on div at bounding box center [254, 64] width 3 height 4
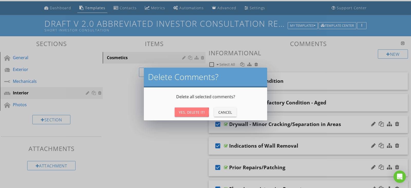
click at [202, 111] on div "Yes, Delete It!" at bounding box center [192, 111] width 26 height 5
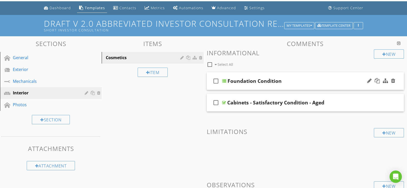
click at [255, 80] on div "Foundation Condition" at bounding box center [254, 81] width 54 height 6
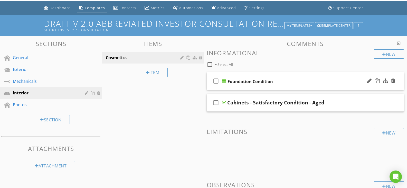
click at [250, 78] on input "Foundation Condition" at bounding box center [297, 81] width 140 height 8
type input "Foundati Condition"
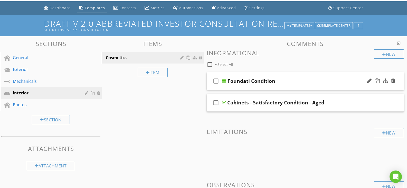
click at [249, 81] on div "Foundati Condition" at bounding box center [251, 81] width 48 height 6
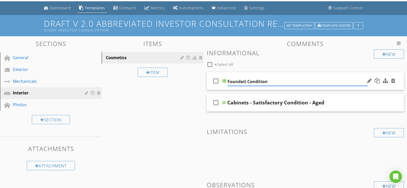
click at [245, 80] on input "Foundati Condition" at bounding box center [297, 81] width 140 height 8
type input "Interior Condition"
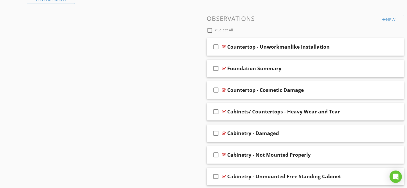
scroll to position [195, 0]
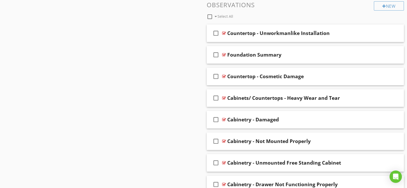
click at [210, 17] on div at bounding box center [209, 16] width 9 height 9
click at [217, 54] on icon "check_box" at bounding box center [216, 55] width 8 height 12
checkbox input "false"
click at [254, 18] on div at bounding box center [254, 16] width 3 height 4
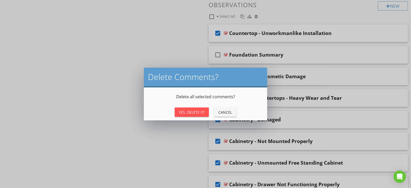
click at [197, 110] on div "Yes, Delete It!" at bounding box center [192, 111] width 26 height 5
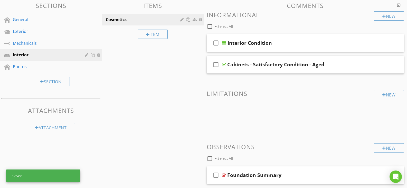
scroll to position [79, 0]
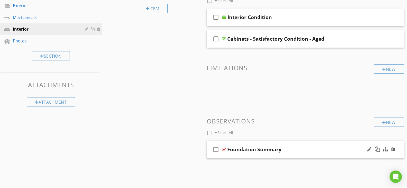
click at [255, 150] on div "Foundation Summary" at bounding box center [254, 149] width 54 height 6
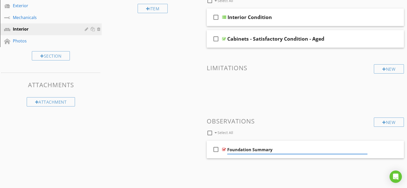
click at [250, 150] on input "Foundation Summary" at bounding box center [297, 149] width 140 height 8
type input "Interior Summary"
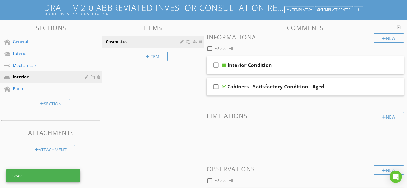
scroll to position [27, 0]
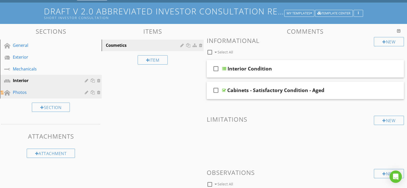
click at [16, 94] on div "Photos" at bounding box center [45, 92] width 64 height 6
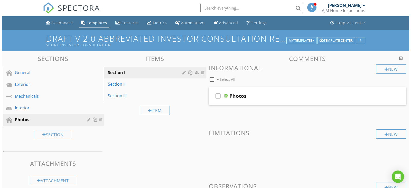
scroll to position [0, 0]
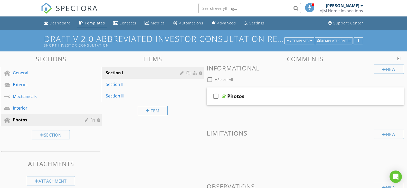
click at [265, 37] on h1 "DRAFT V 2.0 Abbreviated Investor Consultation Report Short Investor Consultation" at bounding box center [203, 40] width 319 height 13
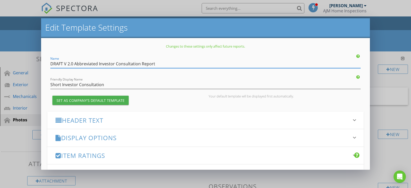
drag, startPoint x: 74, startPoint y: 63, endPoint x: 48, endPoint y: 65, distance: 26.5
click at [48, 65] on div "Name DRAFT V 2.0 Abbreviated Investor Consultation Report" at bounding box center [205, 62] width 316 height 12
click at [139, 63] on input "Abbreviated Investor Consultation Report" at bounding box center [205, 64] width 310 height 8
type input "Abbreviated Investor Consultation Report V2.0"
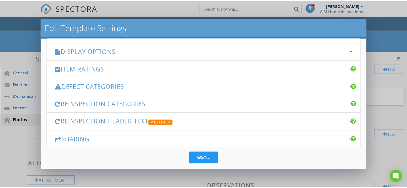
scroll to position [91, 0]
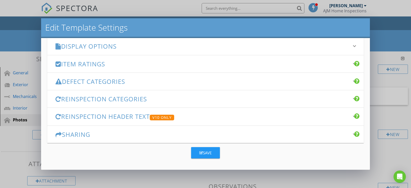
click at [199, 151] on icon "button" at bounding box center [201, 153] width 4 height 4
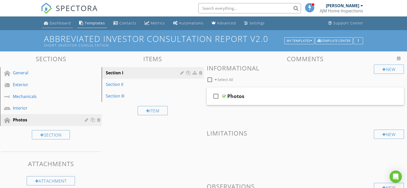
click at [66, 23] on div "Dashboard" at bounding box center [60, 23] width 21 height 5
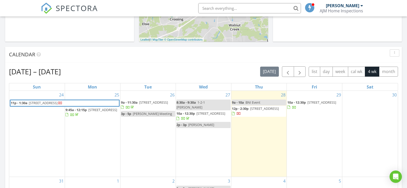
scroll to position [180, 0]
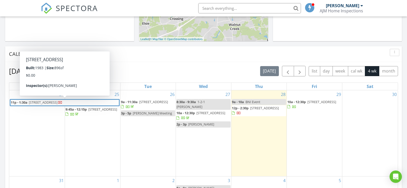
click at [41, 103] on span "105 Vista Way, West Columbia 29170" at bounding box center [43, 102] width 29 height 5
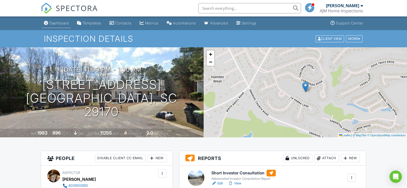
click at [57, 24] on div "Dashboard" at bounding box center [59, 23] width 20 height 4
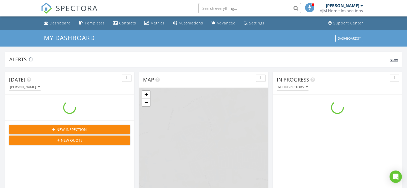
scroll to position [475, 415]
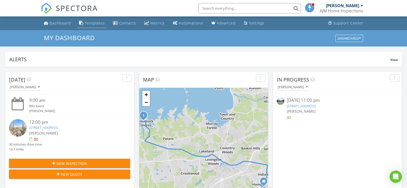
click at [95, 24] on div "Templates" at bounding box center [95, 23] width 20 height 5
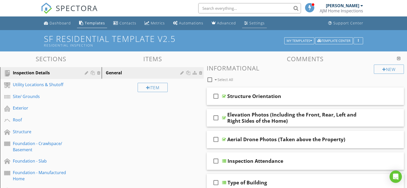
click at [250, 23] on div "Settings" at bounding box center [256, 23] width 15 height 5
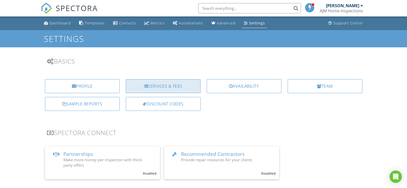
click at [160, 86] on div "Services & Fees" at bounding box center [163, 86] width 75 height 14
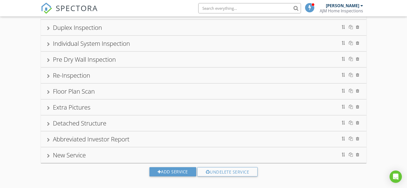
scroll to position [152, 0]
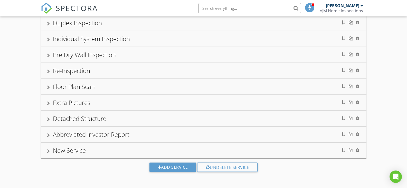
click at [159, 137] on div "Abbreviated Investor Report" at bounding box center [203, 134] width 313 height 9
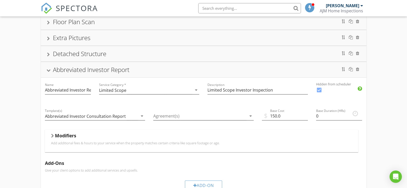
scroll to position [229, 0]
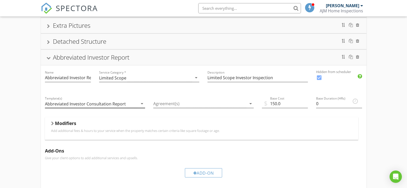
click at [141, 102] on icon "arrow_drop_down" at bounding box center [142, 103] width 6 height 6
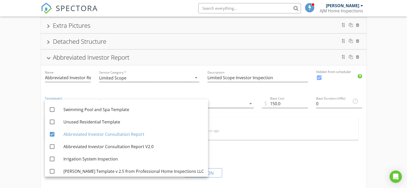
scroll to position [77, 0]
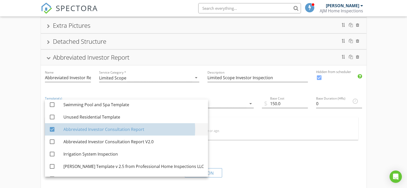
click at [47, 127] on link "check_box Abbreviated Investor Consultation Report" at bounding box center [126, 129] width 163 height 12
checkbox input "false"
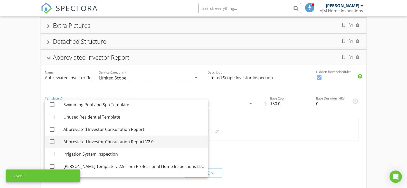
click at [53, 142] on div at bounding box center [52, 141] width 9 height 9
checkbox input "true"
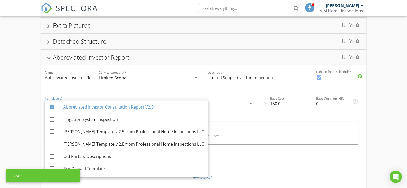
scroll to position [112, 0]
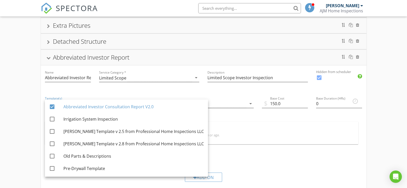
click at [12, 95] on div "Residential Inspection 11 Month Inspection Trident Package Inspection CL-100 Pa…" at bounding box center [203, 74] width 407 height 510
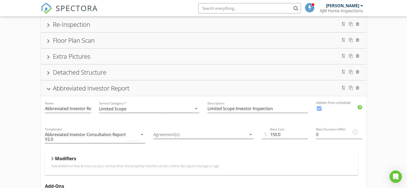
scroll to position [152, 0]
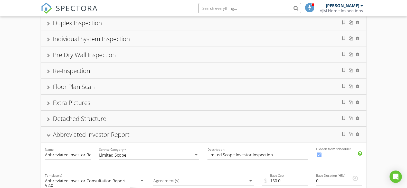
click at [53, 137] on div "Abbreviated Investor Report" at bounding box center [91, 134] width 76 height 8
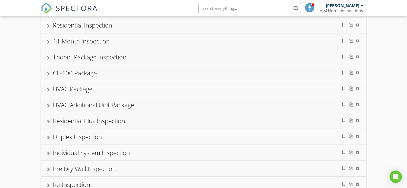
scroll to position [0, 0]
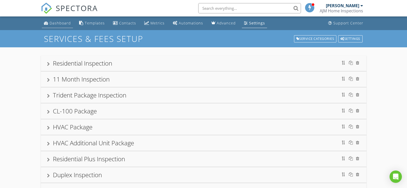
click at [62, 21] on div "Dashboard" at bounding box center [60, 23] width 21 height 5
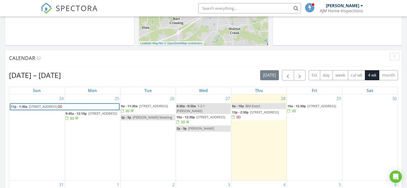
scroll to position [180, 0]
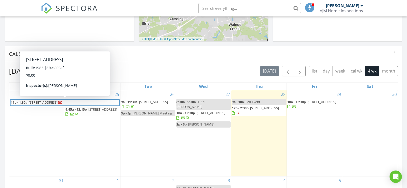
click at [57, 102] on span "[STREET_ADDRESS]" at bounding box center [43, 102] width 29 height 5
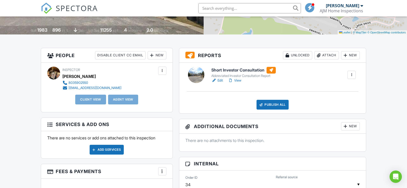
click at [352, 54] on div "New" at bounding box center [350, 55] width 19 height 8
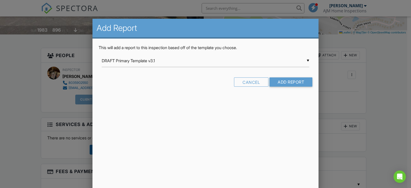
click at [308, 61] on div "▼ DRAFT Primary Template v3.1 DRAFT Primary Template v3.1 Duplex Residential Te…" at bounding box center [205, 60] width 207 height 13
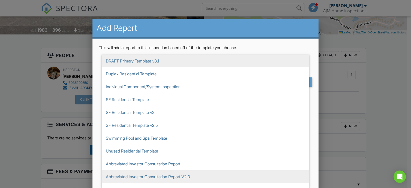
click at [176, 179] on span "Abbreviated Investor Consultation Report V2.0" at bounding box center [205, 176] width 207 height 13
type input "Abbreviated Investor Consultation Report V2.0"
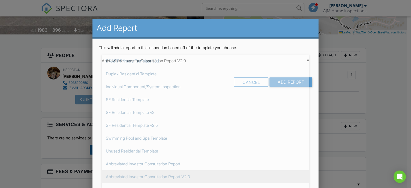
scroll to position [59, 0]
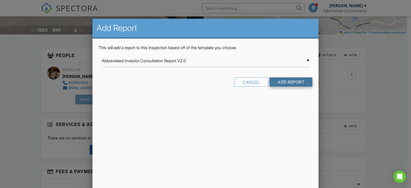
click at [285, 83] on input "Add Report" at bounding box center [290, 81] width 43 height 9
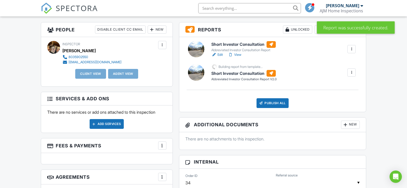
click at [235, 73] on h6 "Short Investor Consultation" at bounding box center [243, 73] width 65 height 7
